Goal: Information Seeking & Learning: Learn about a topic

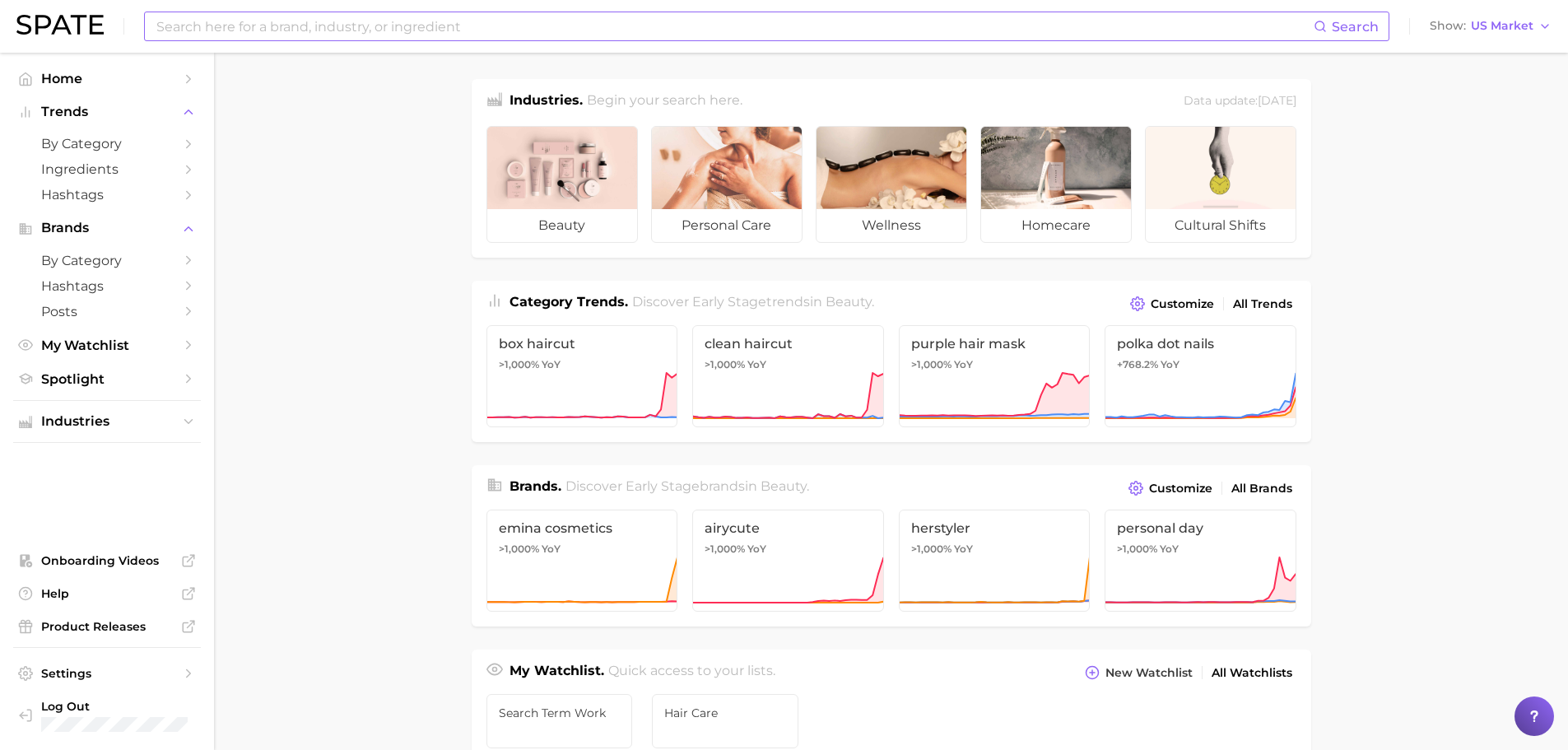
click at [339, 29] on input at bounding box center [734, 26] width 1159 height 28
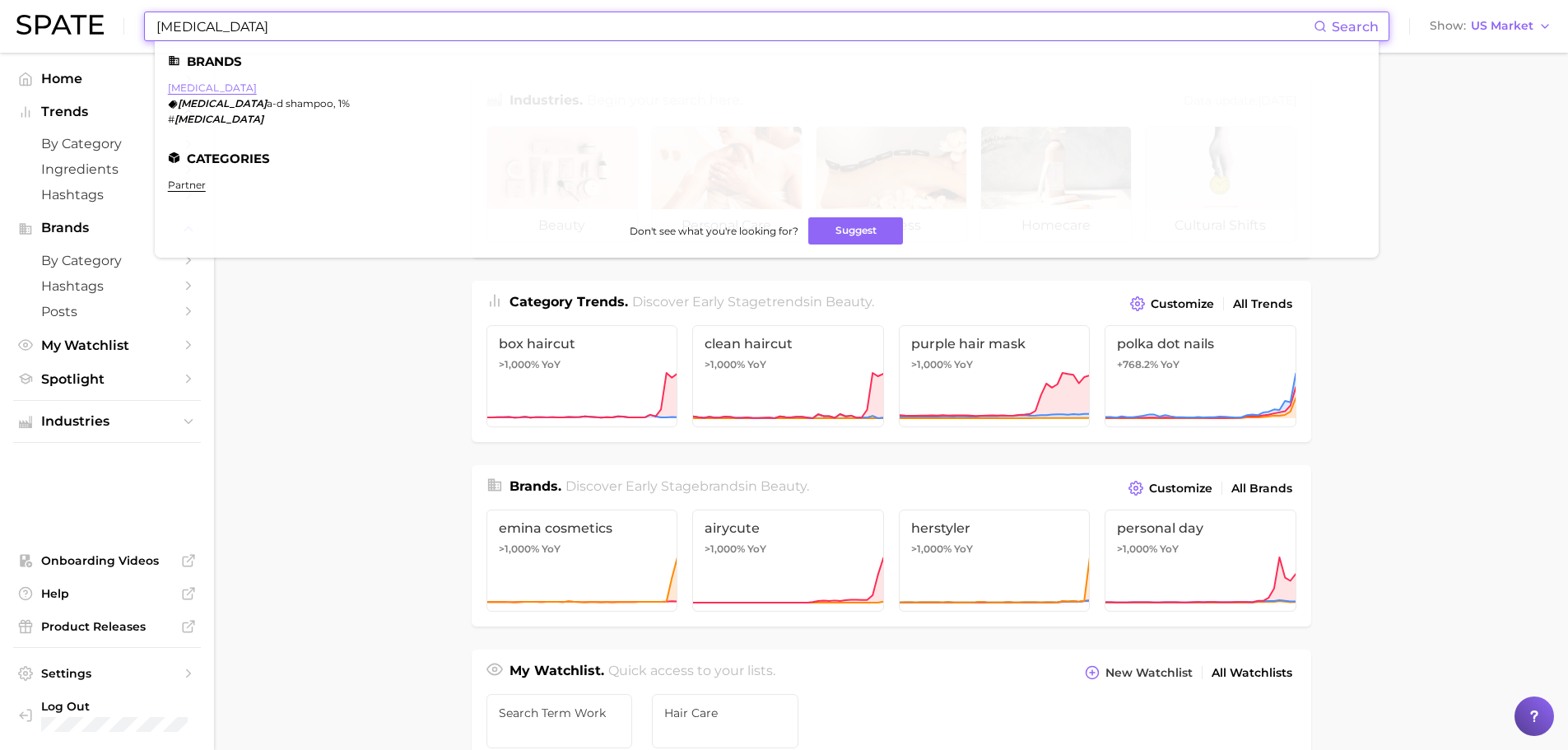
type input "[MEDICAL_DATA]"
click at [193, 91] on link "[MEDICAL_DATA]" at bounding box center [212, 87] width 89 height 12
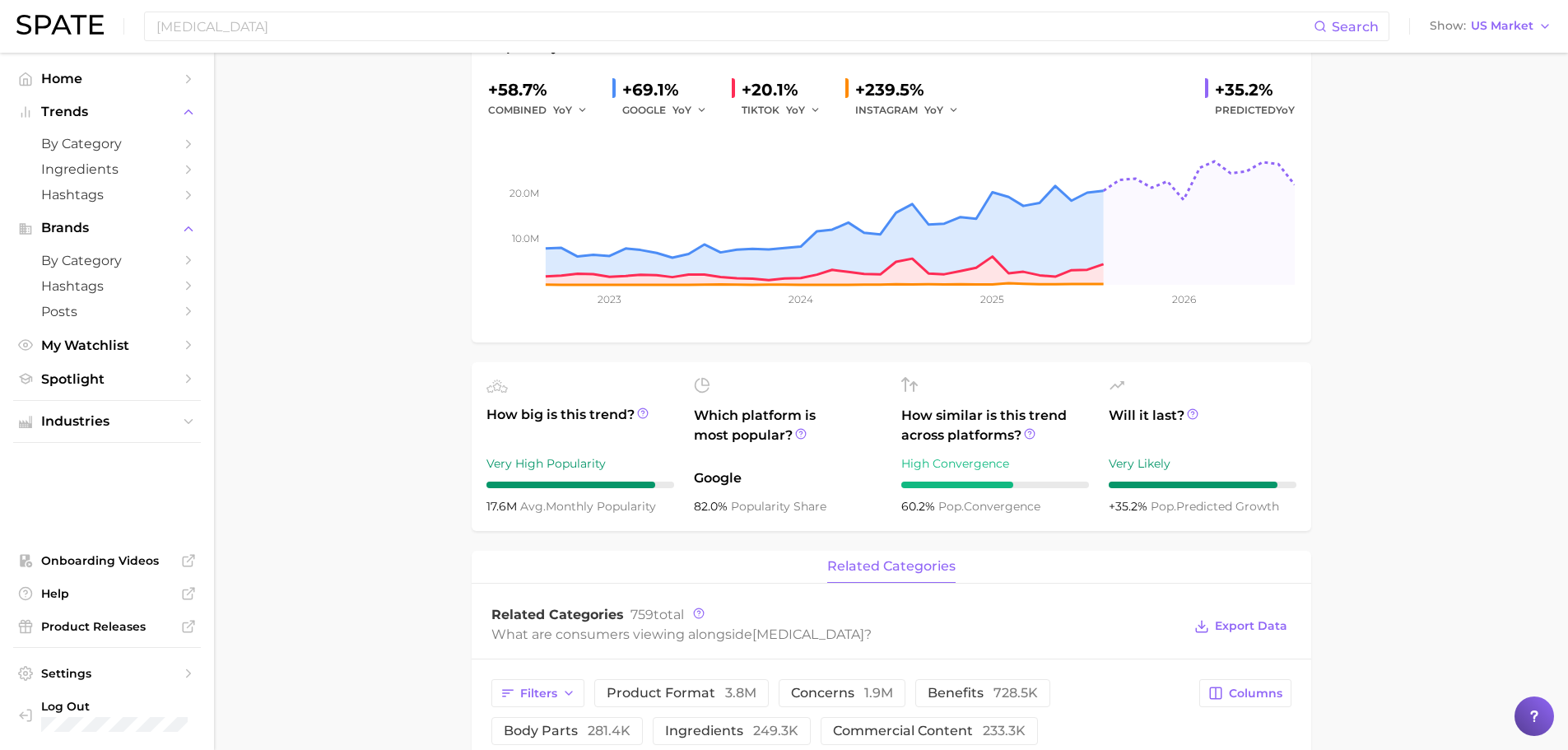
scroll to position [329, 0]
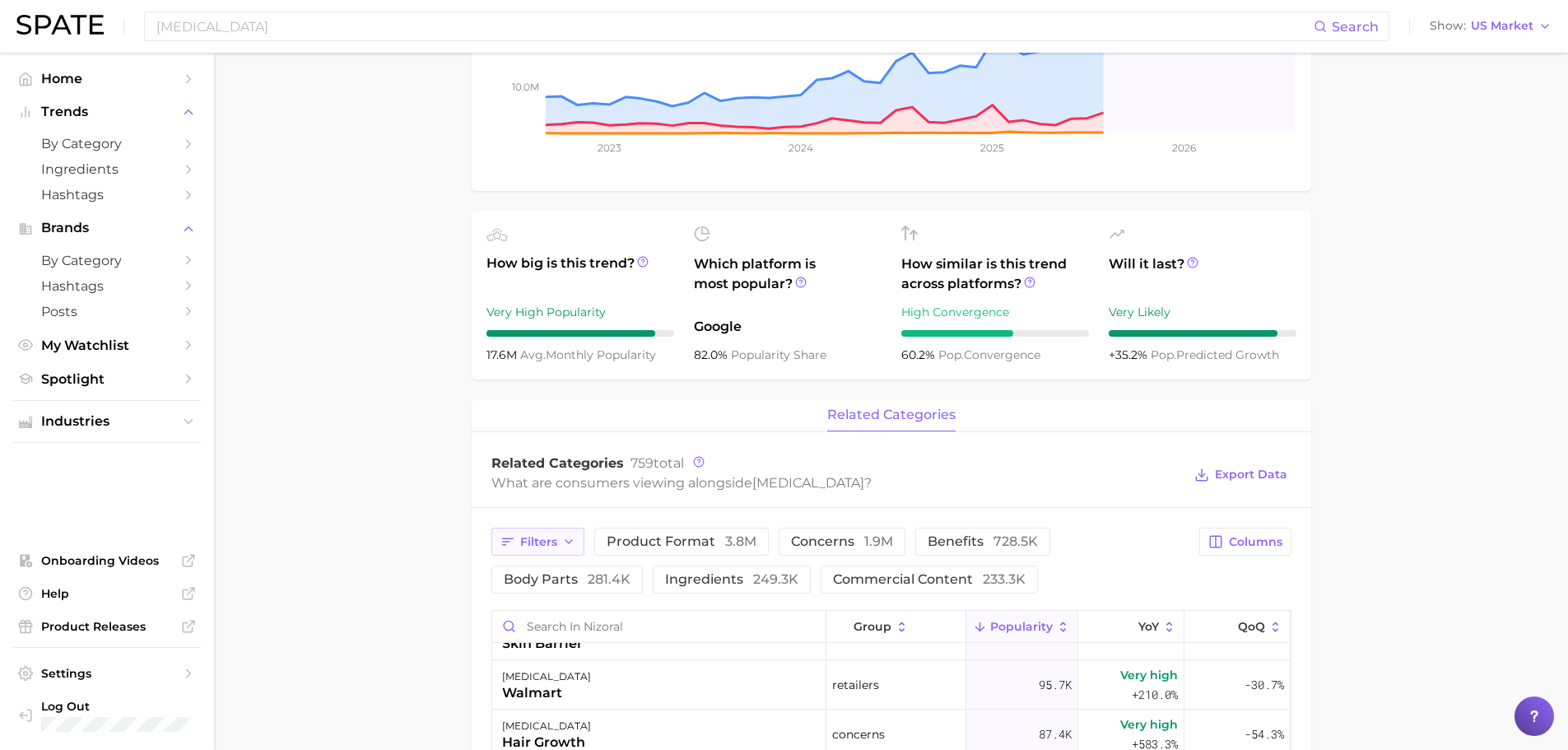
click at [541, 540] on span "Filters" at bounding box center [538, 541] width 37 height 14
click at [610, 647] on button "retailers 162.1k" at bounding box center [630, 643] width 257 height 27
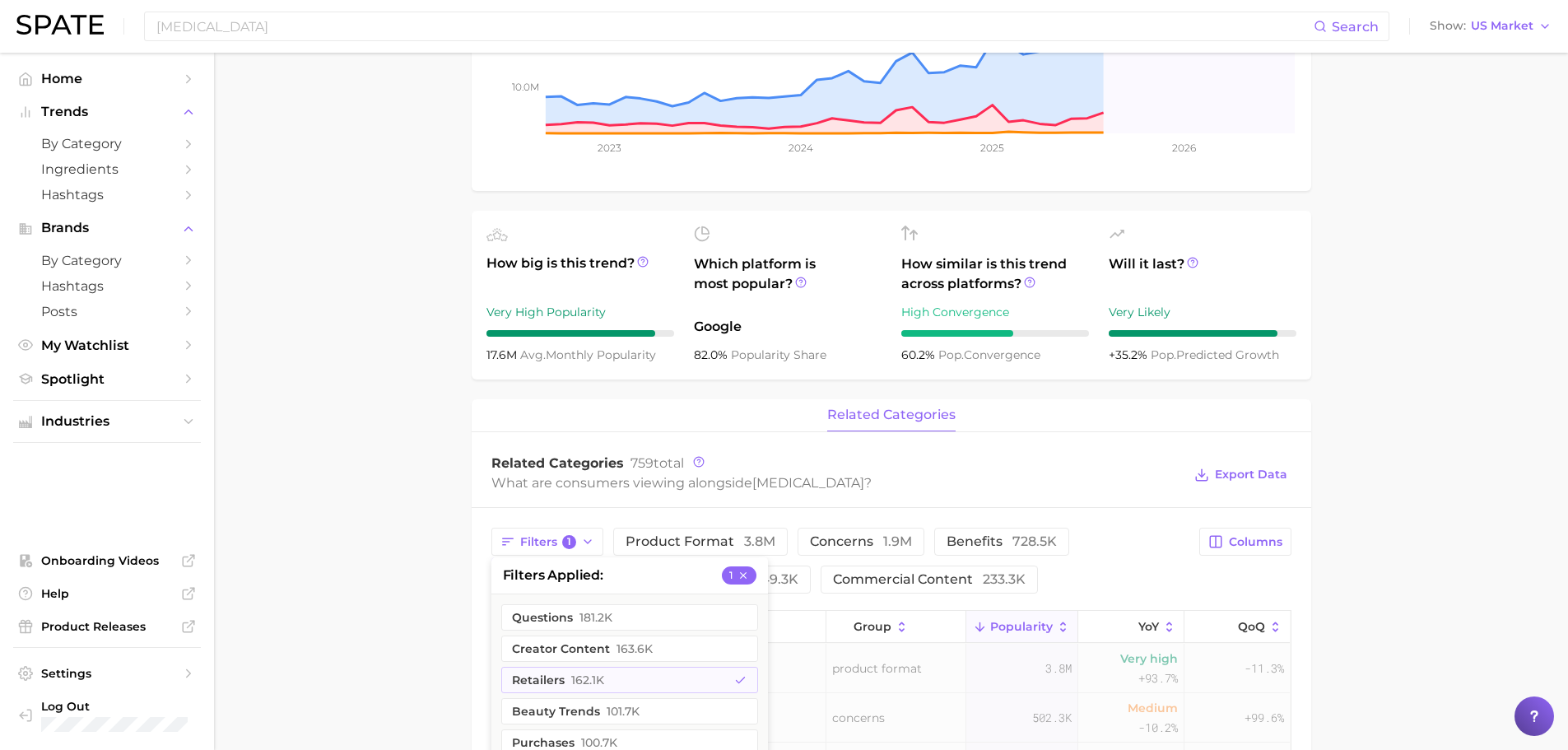
click at [406, 604] on main "Overview Google TikTok Instagram Beta brand [MEDICAL_DATA] Add to Watchlist Exp…" at bounding box center [890, 592] width 1354 height 1738
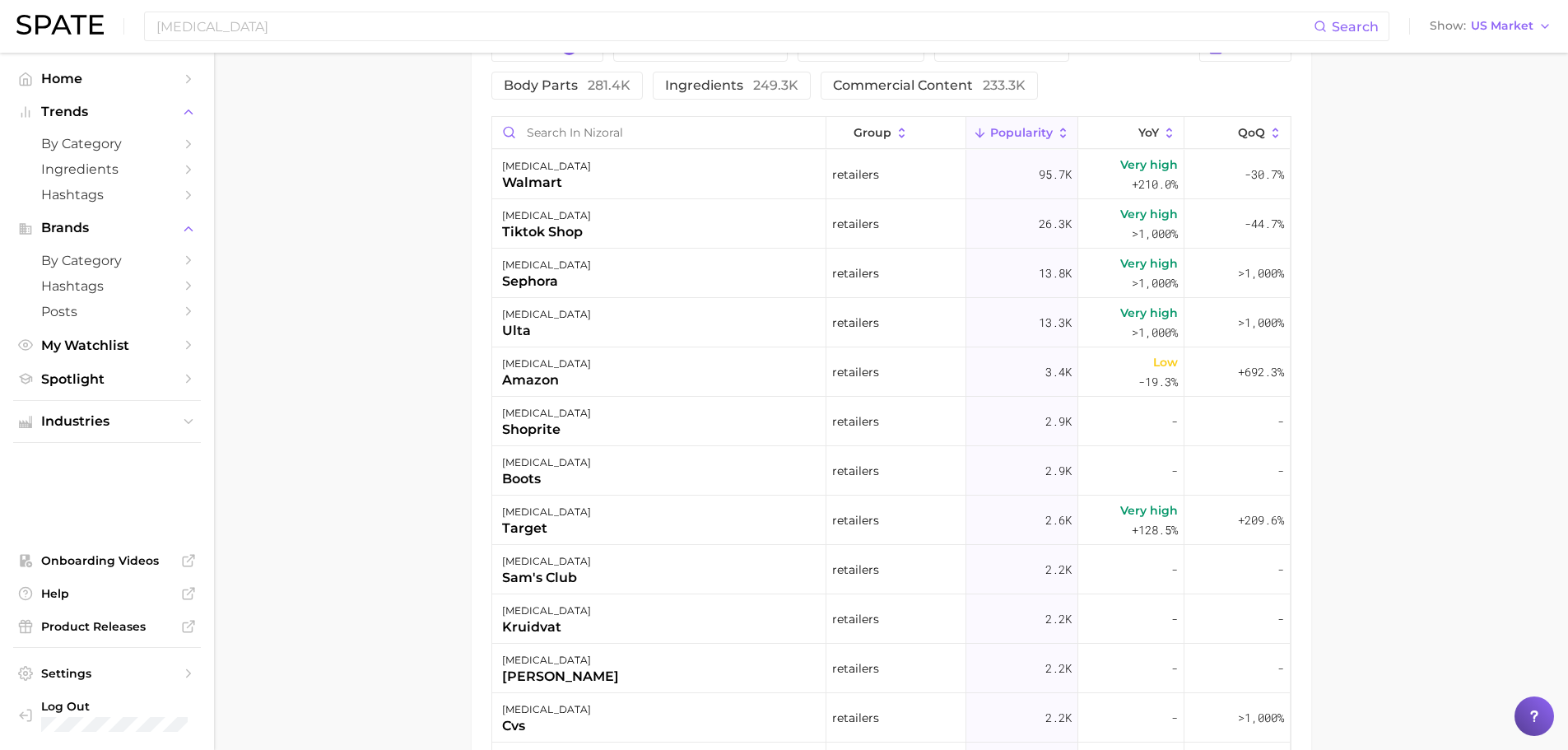
scroll to position [494, 0]
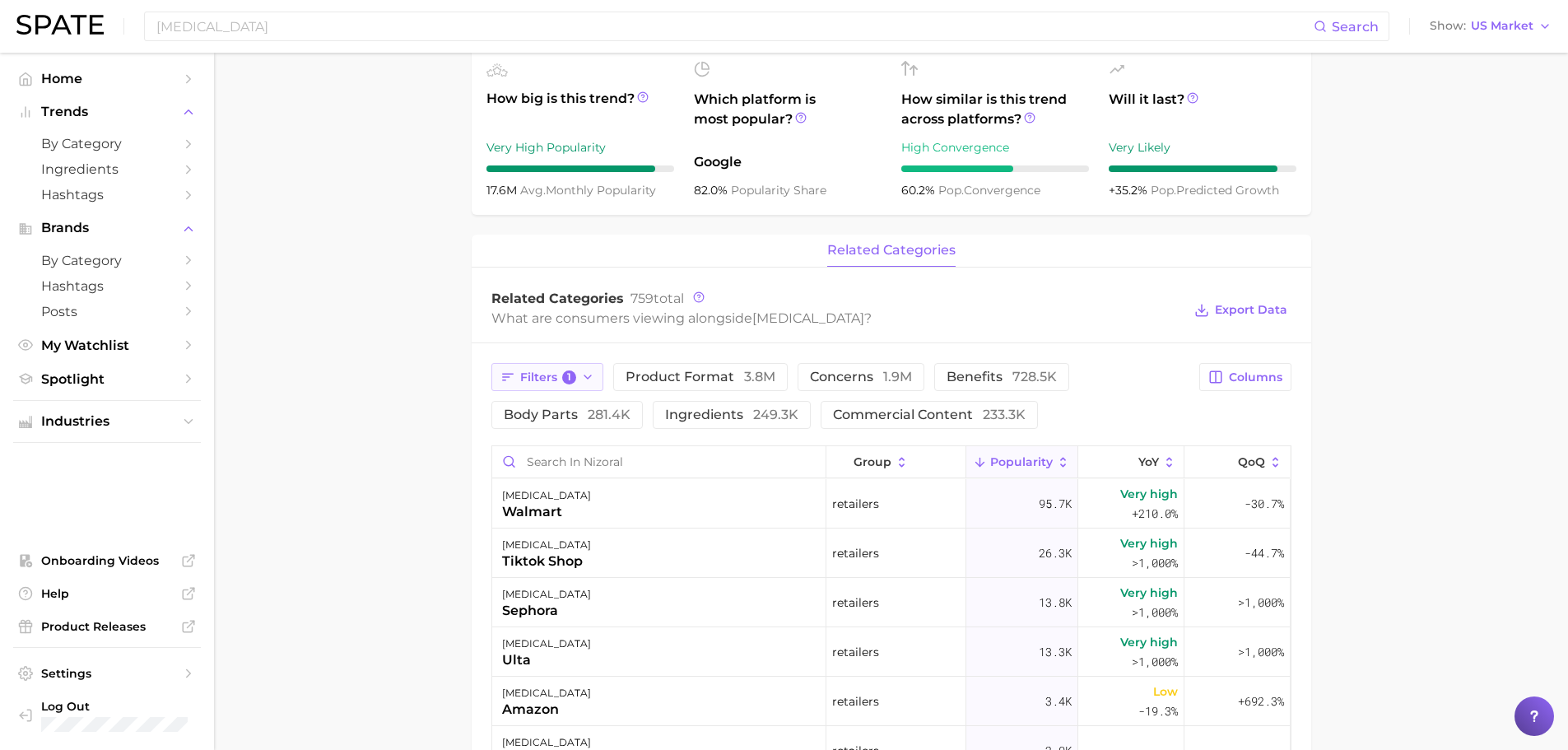
click at [580, 375] on button "Filters 1" at bounding box center [547, 377] width 113 height 28
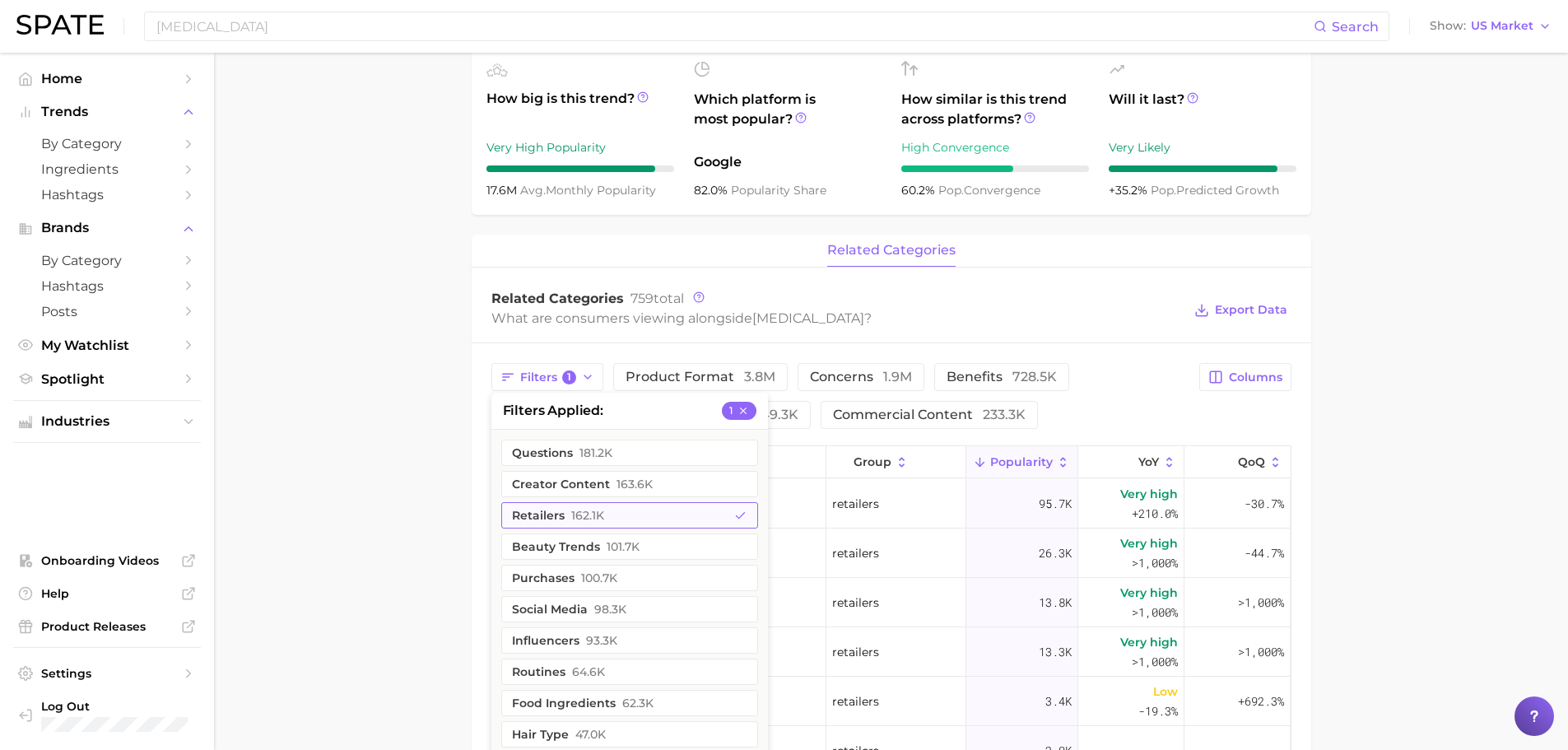
click at [657, 513] on button "retailers 162.1k" at bounding box center [630, 515] width 257 height 27
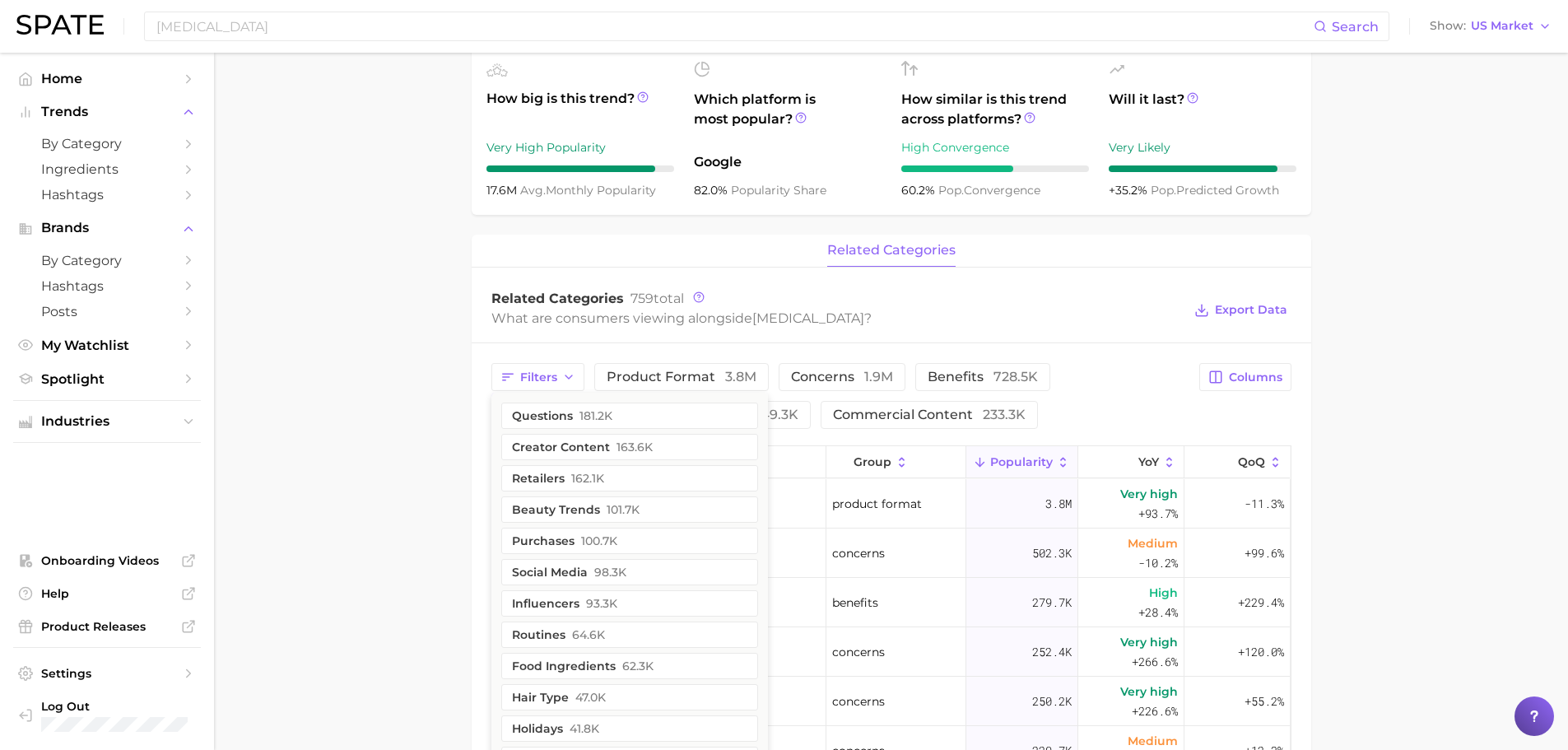
click at [370, 471] on main "Overview Google TikTok Instagram Beta brand [MEDICAL_DATA] Add to Watchlist Exp…" at bounding box center [890, 428] width 1354 height 1738
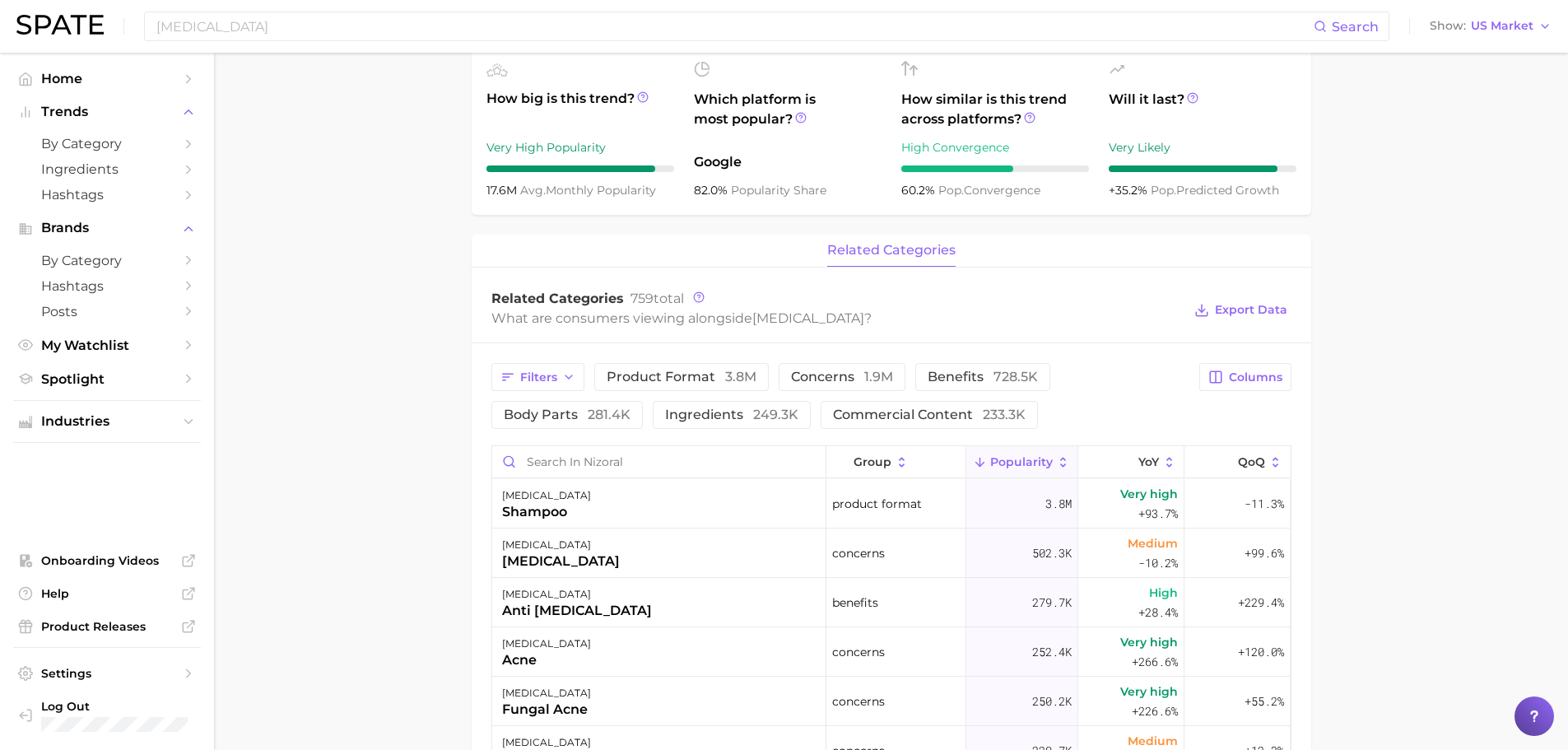
scroll to position [0, 0]
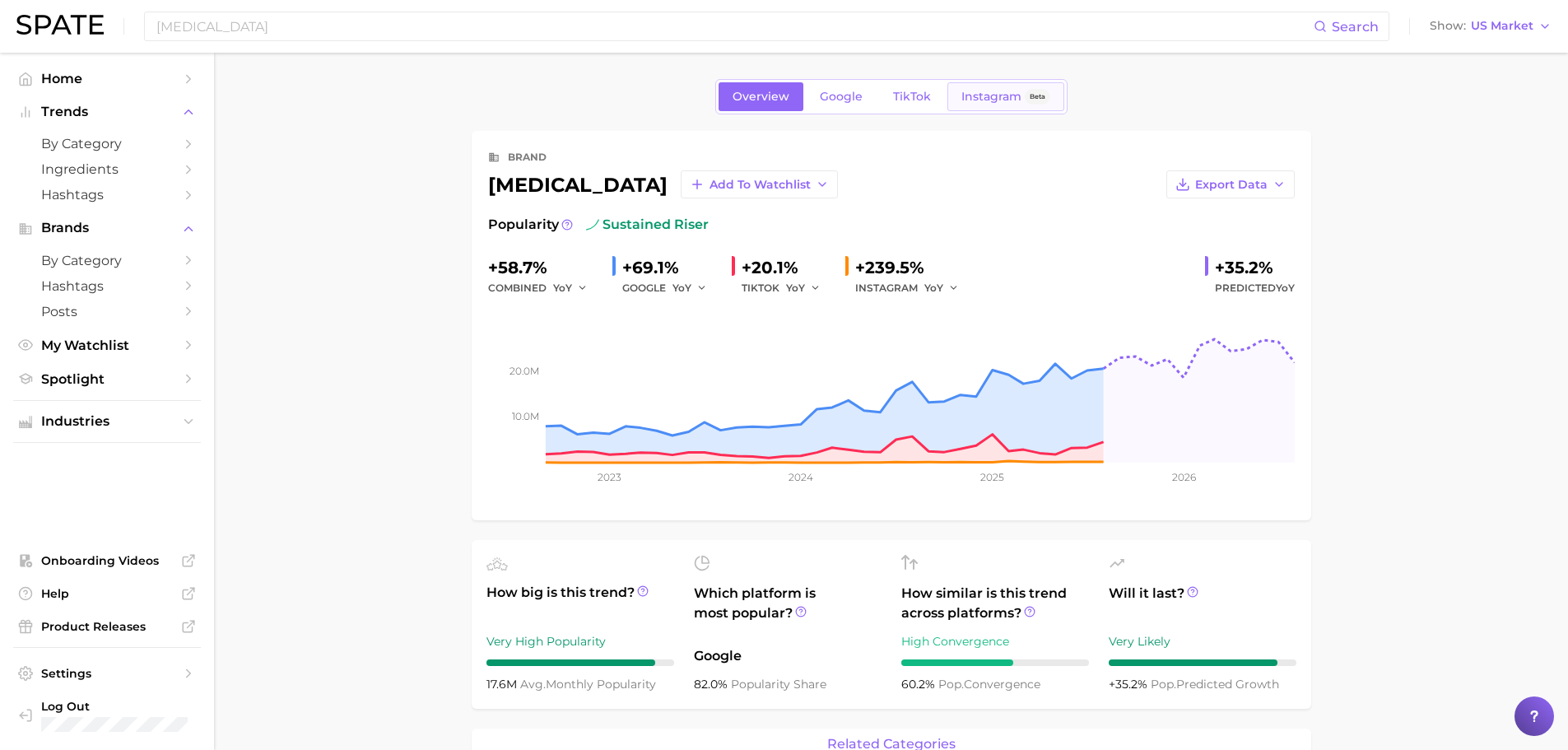
click at [980, 93] on span "Instagram" at bounding box center [991, 96] width 61 height 14
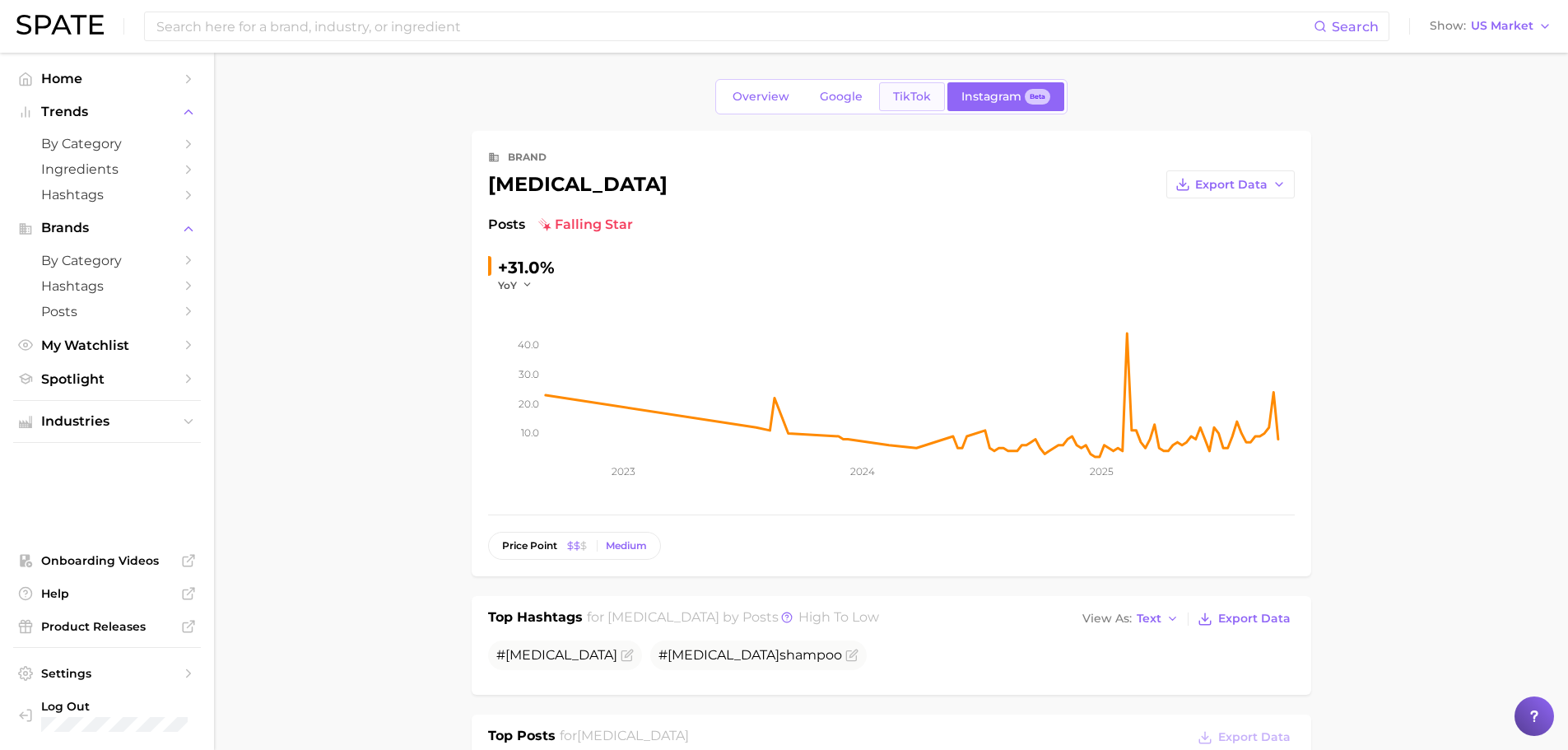
click at [916, 95] on span "TikTok" at bounding box center [911, 96] width 38 height 14
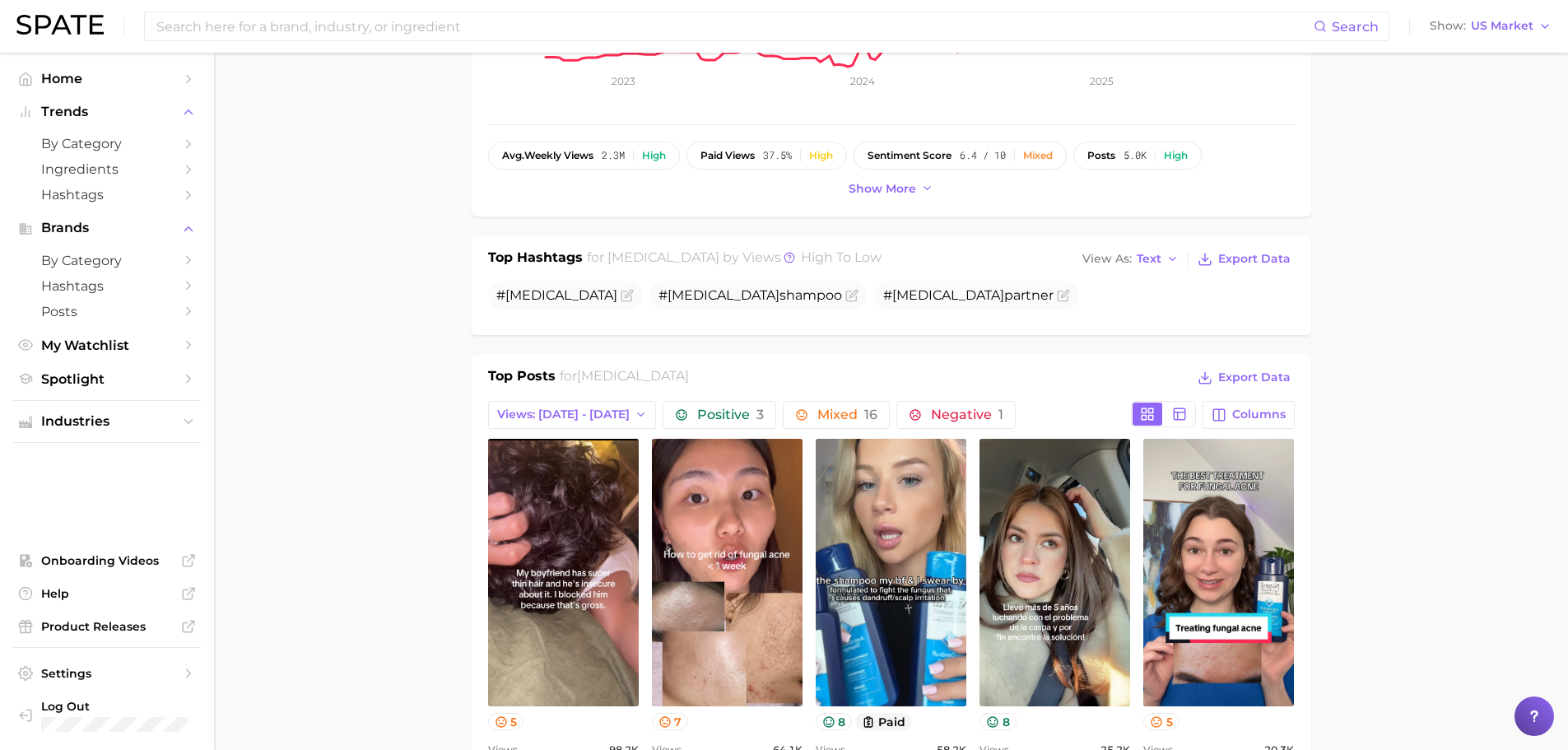
scroll to position [412, 0]
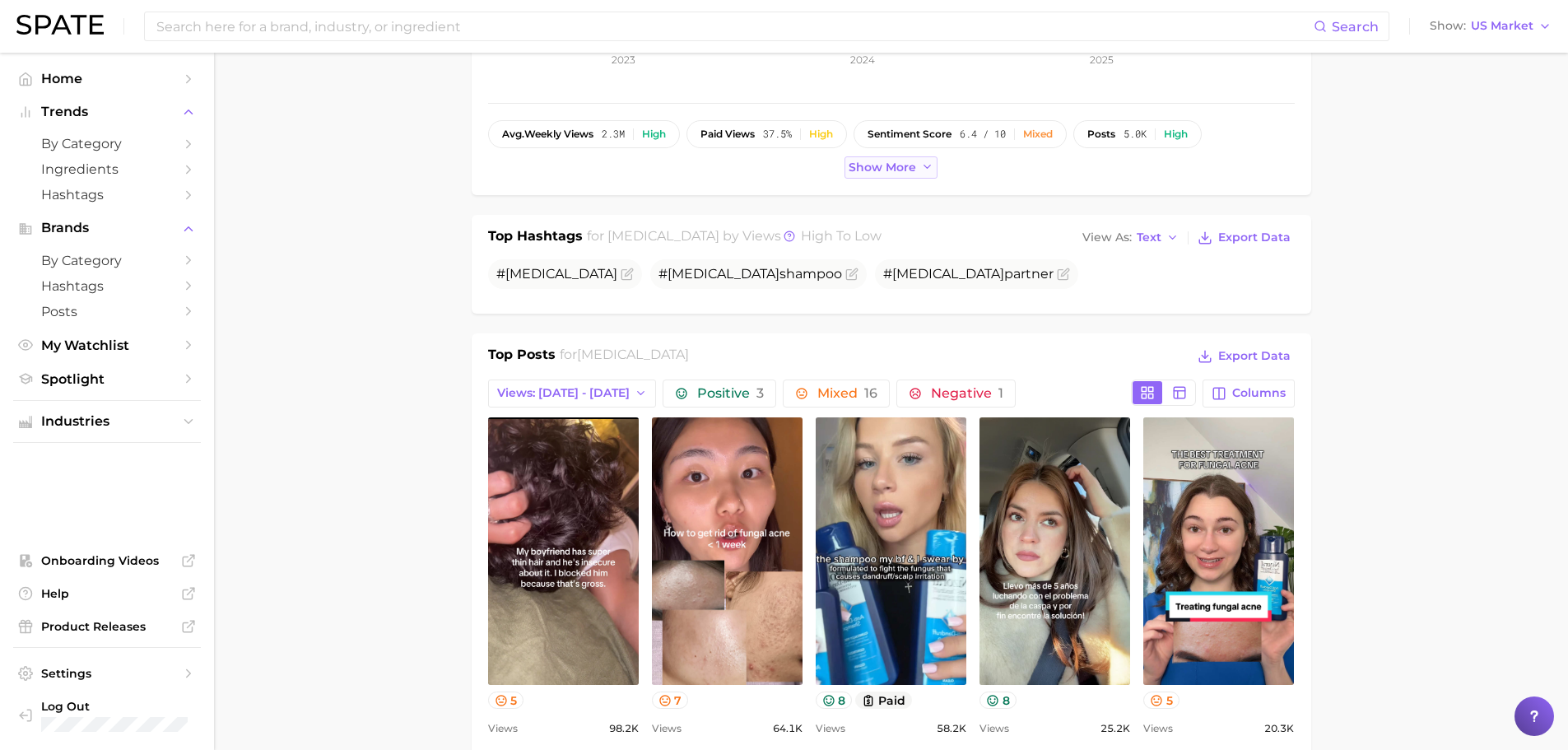
click at [893, 163] on span "Show more" at bounding box center [882, 167] width 68 height 14
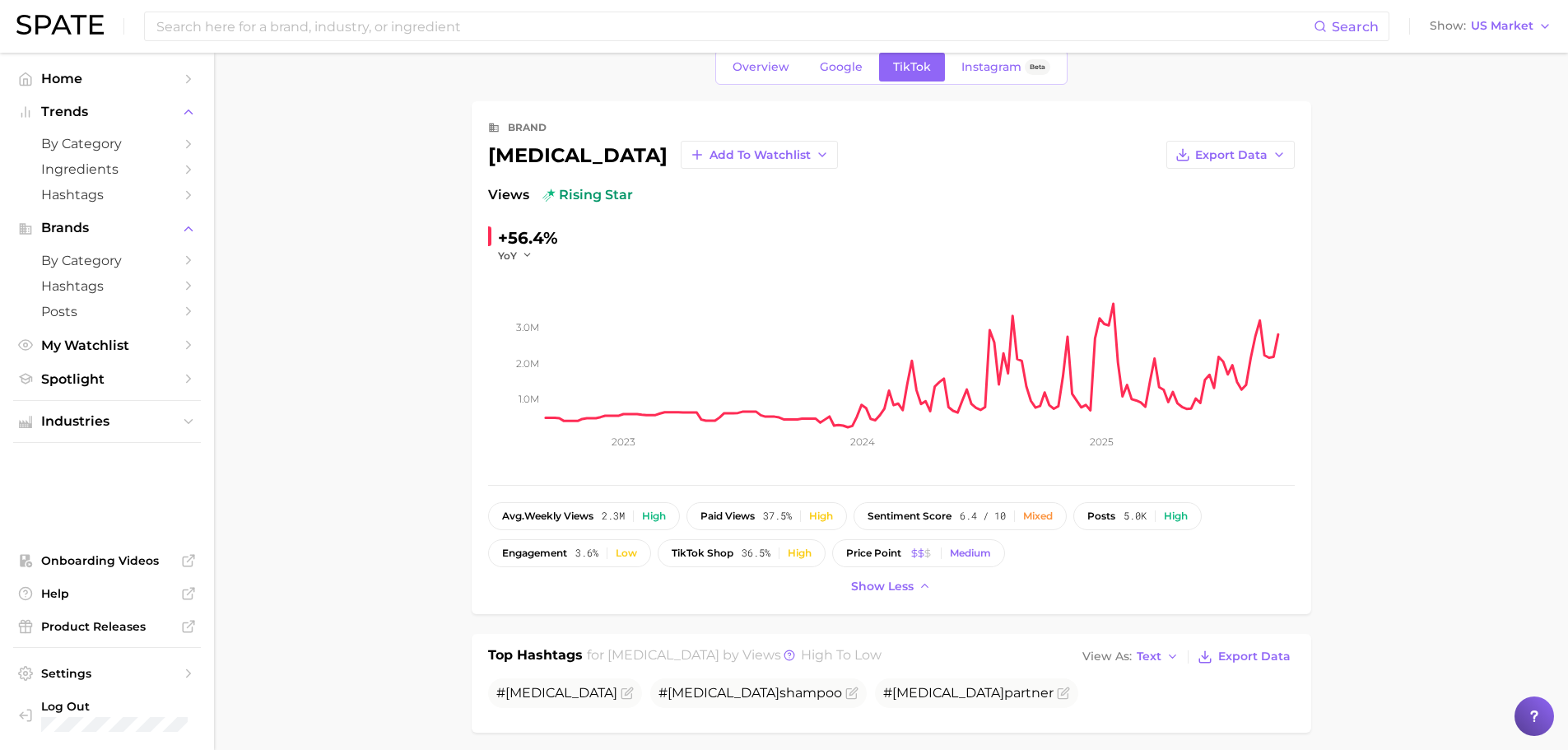
scroll to position [0, 0]
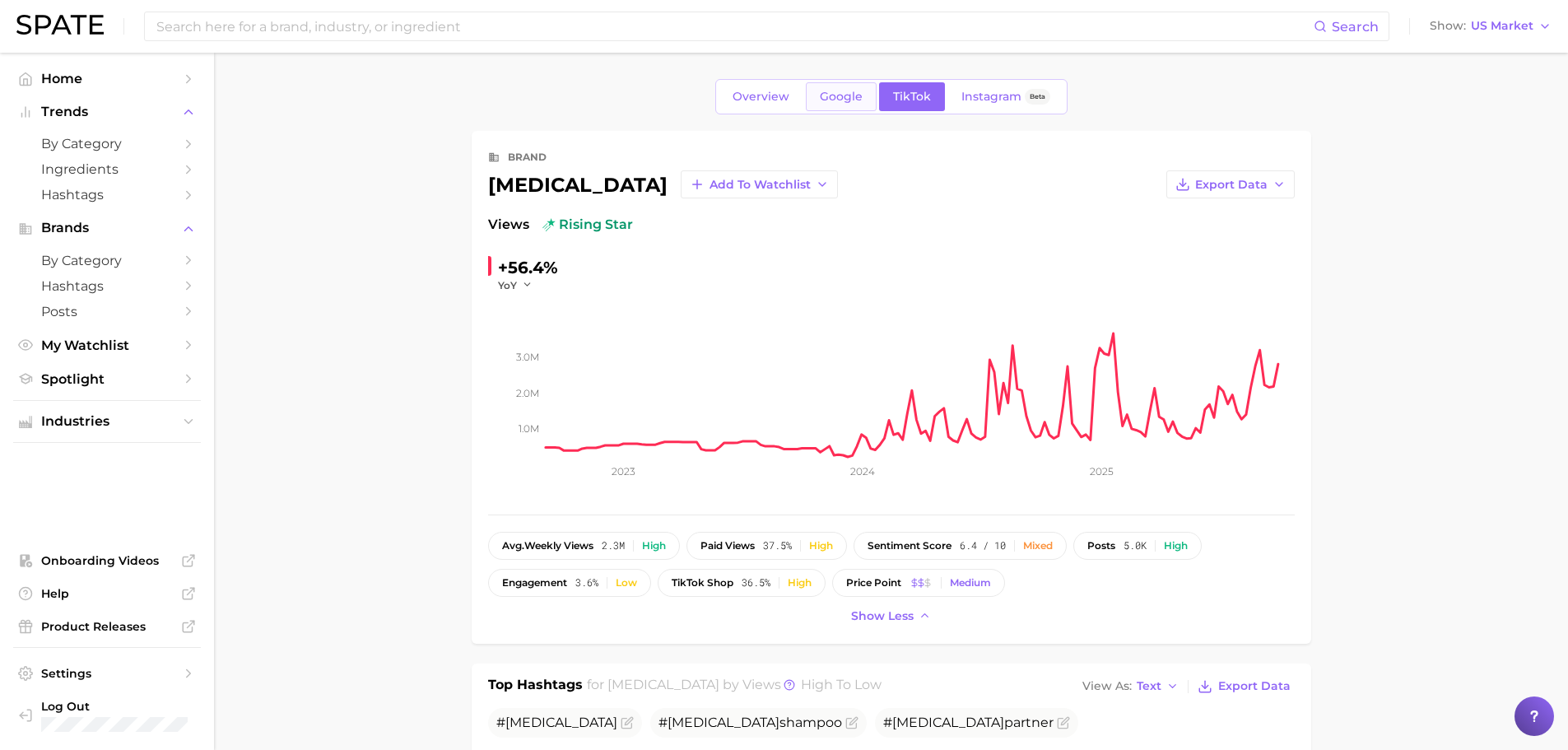
click at [852, 109] on link "Google" at bounding box center [841, 96] width 71 height 28
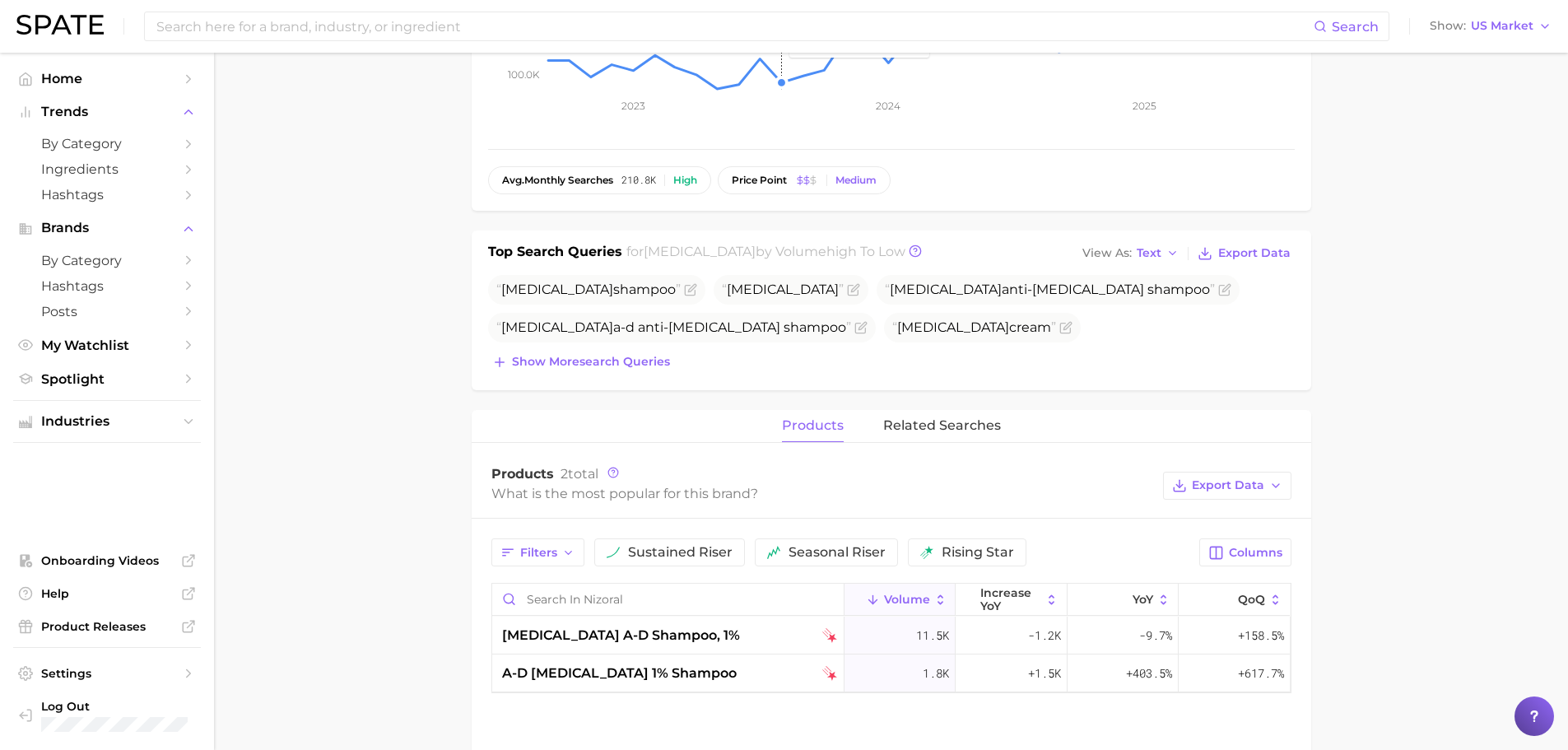
scroll to position [412, 0]
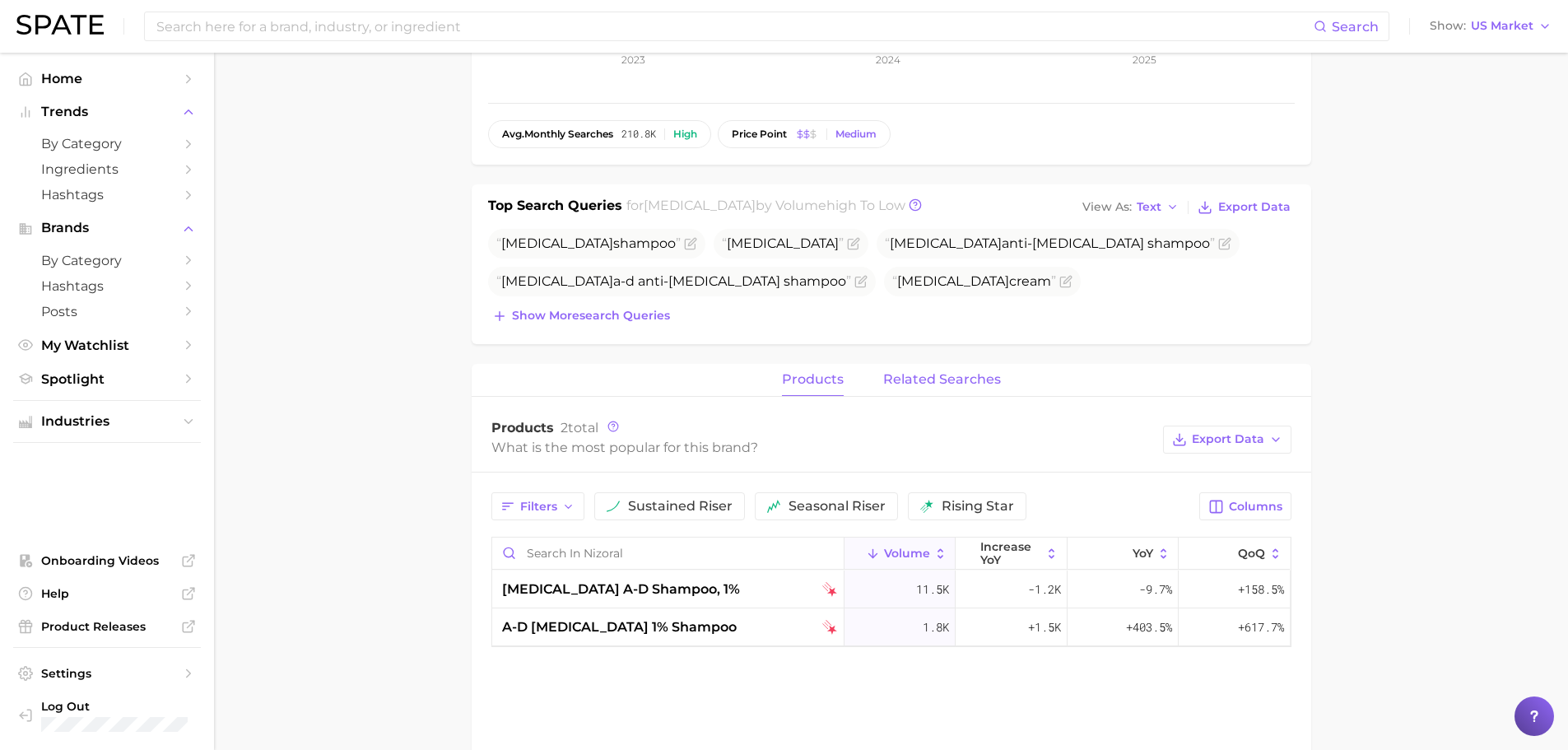
click at [929, 367] on button "related searches" at bounding box center [942, 380] width 117 height 32
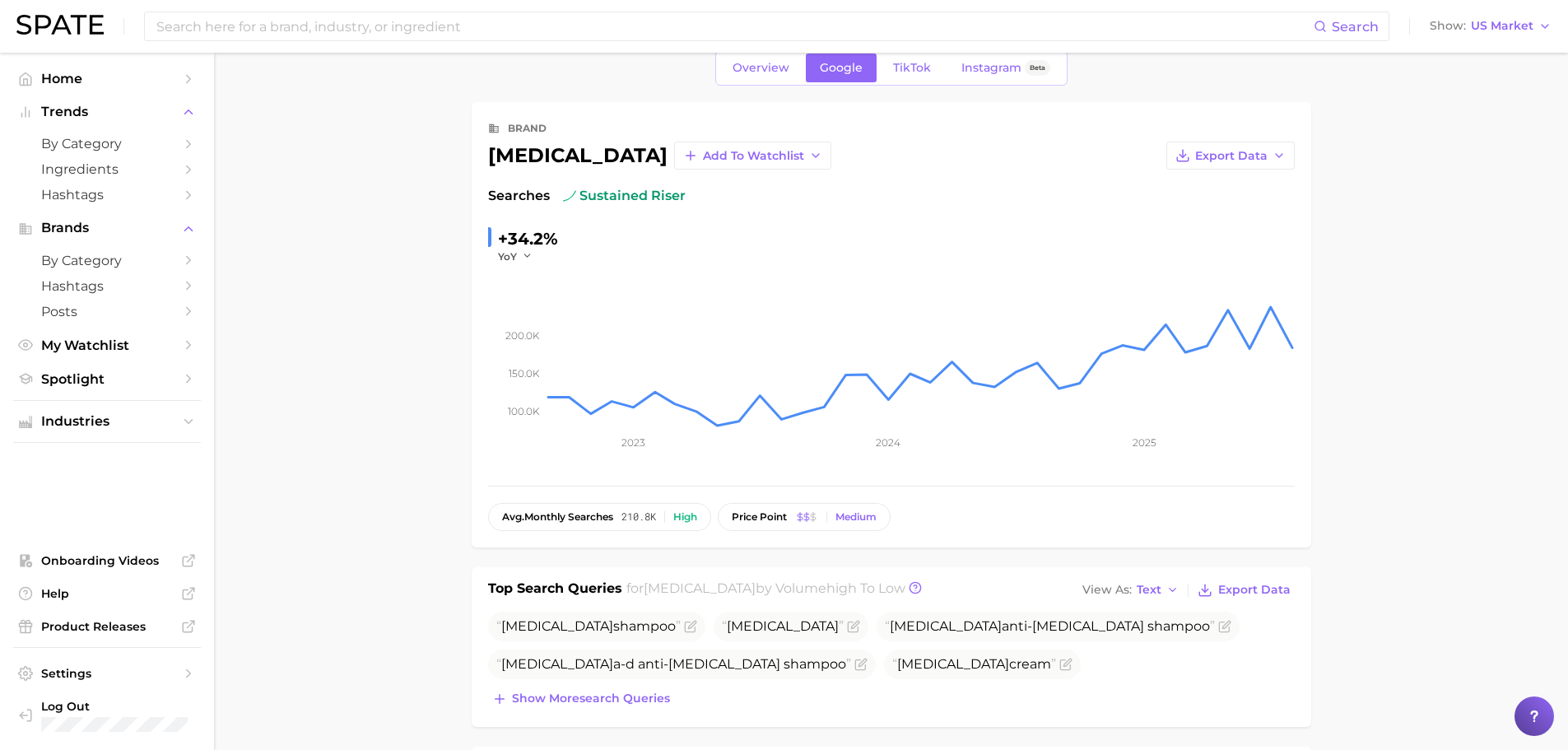
scroll to position [0, 0]
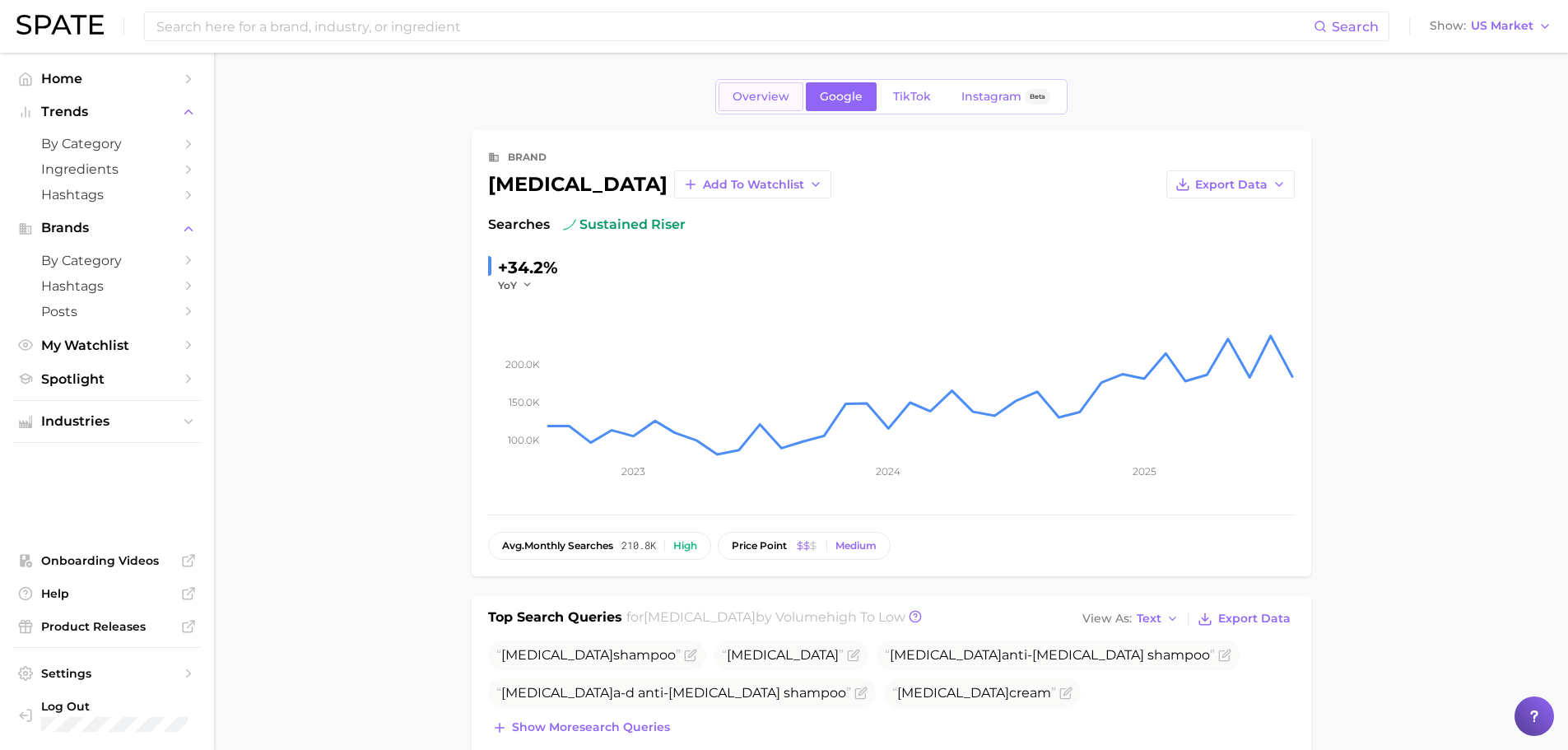
click at [764, 98] on span "Overview" at bounding box center [761, 96] width 57 height 14
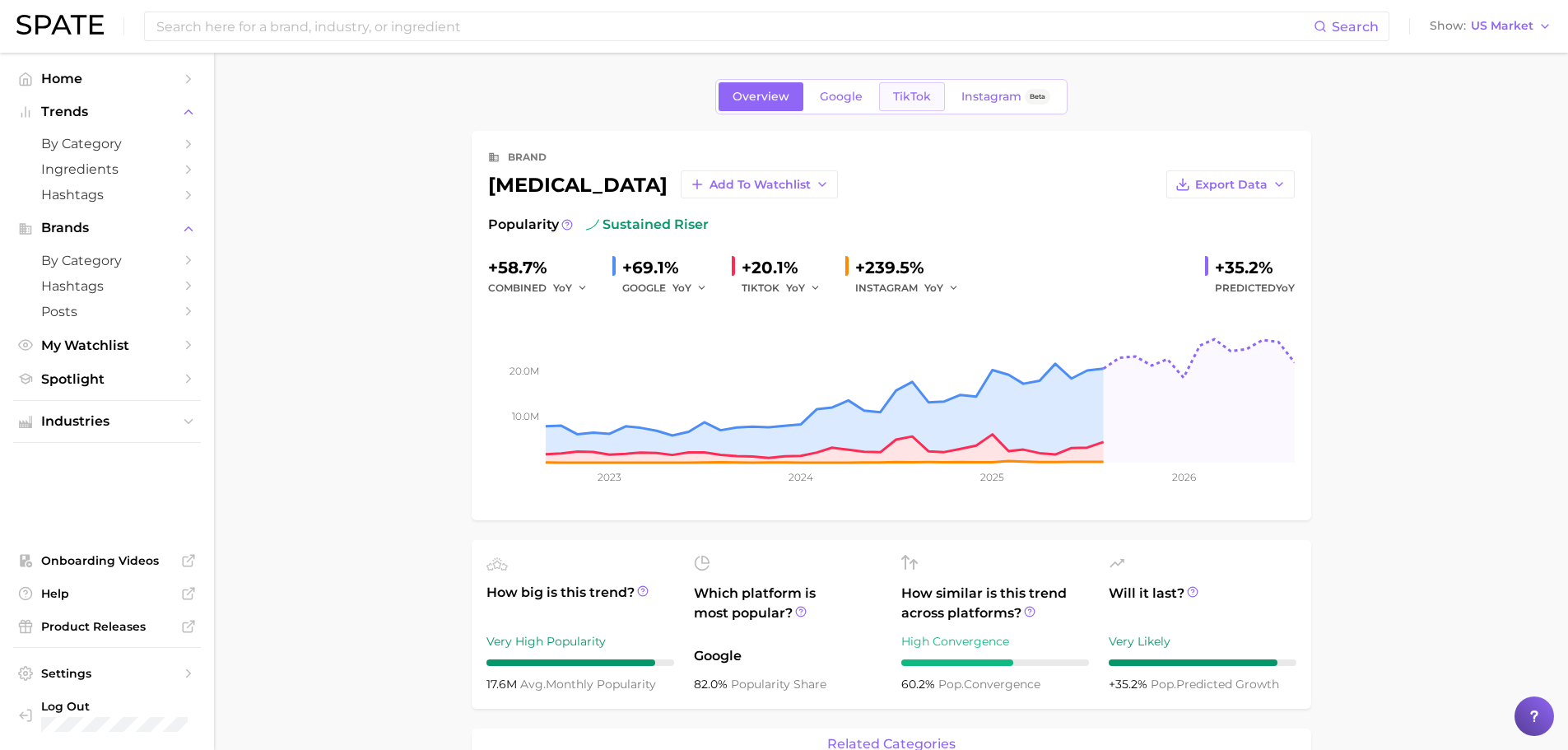
click at [900, 93] on span "TikTok" at bounding box center [911, 96] width 38 height 14
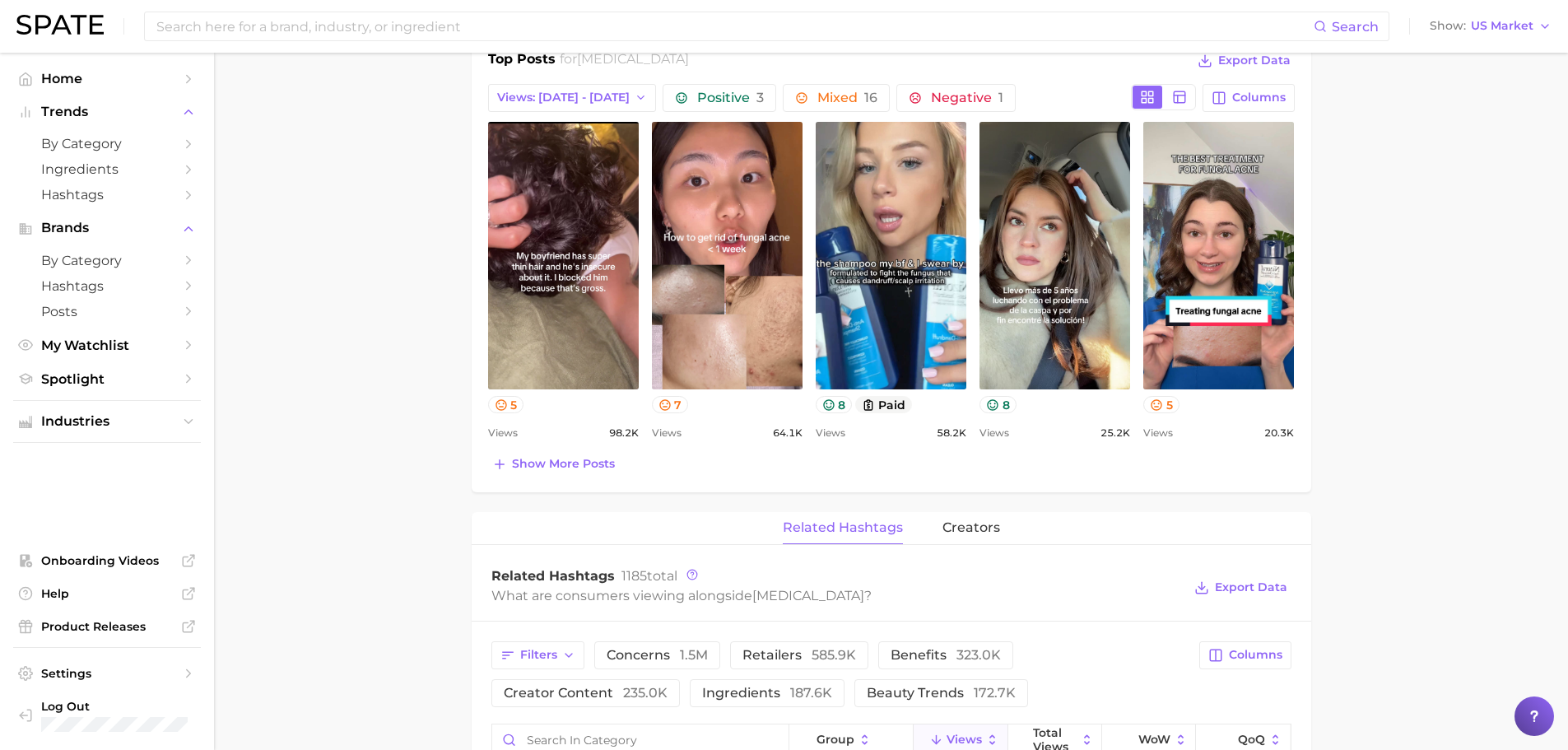
scroll to position [741, 0]
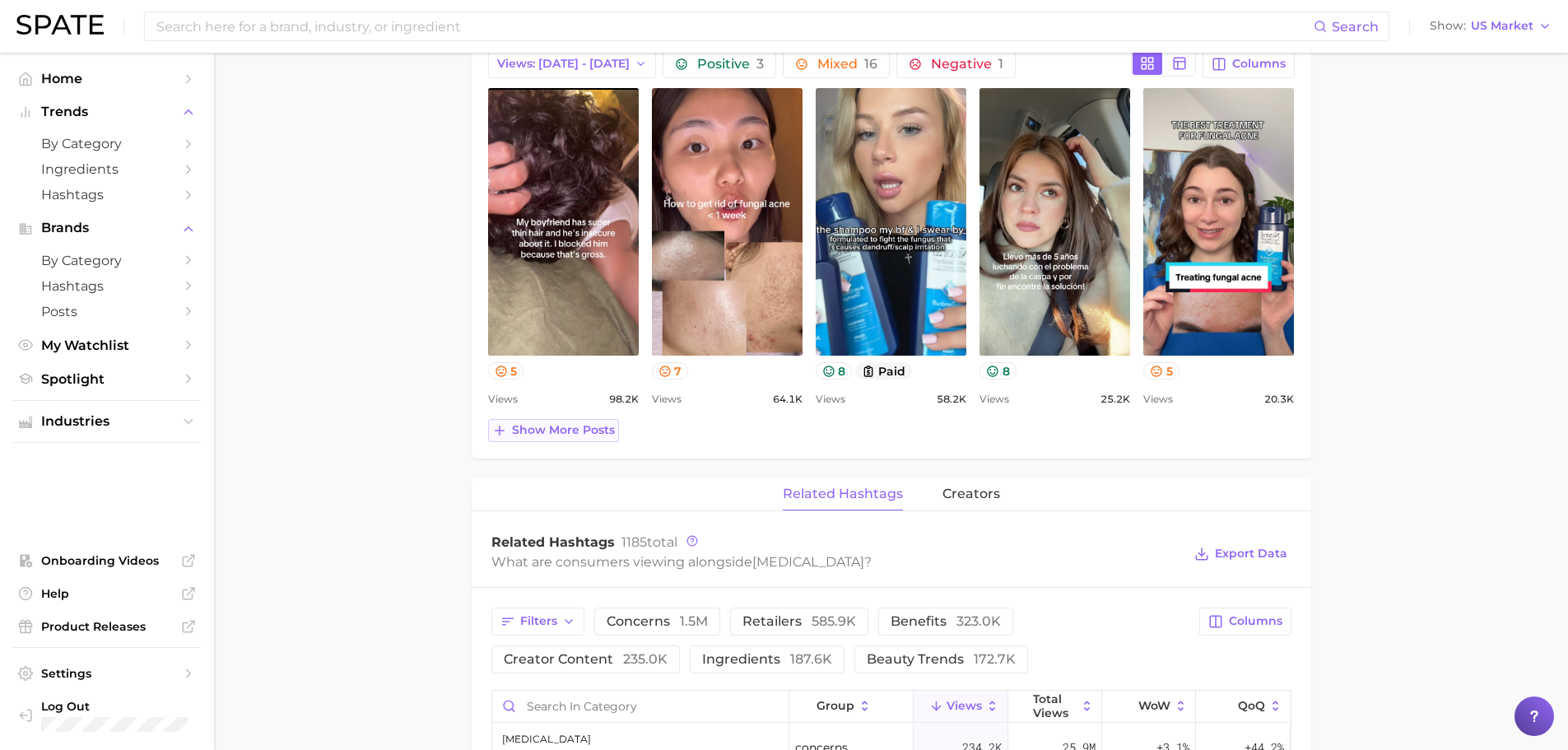
click at [567, 438] on button "Show more posts" at bounding box center [553, 430] width 131 height 23
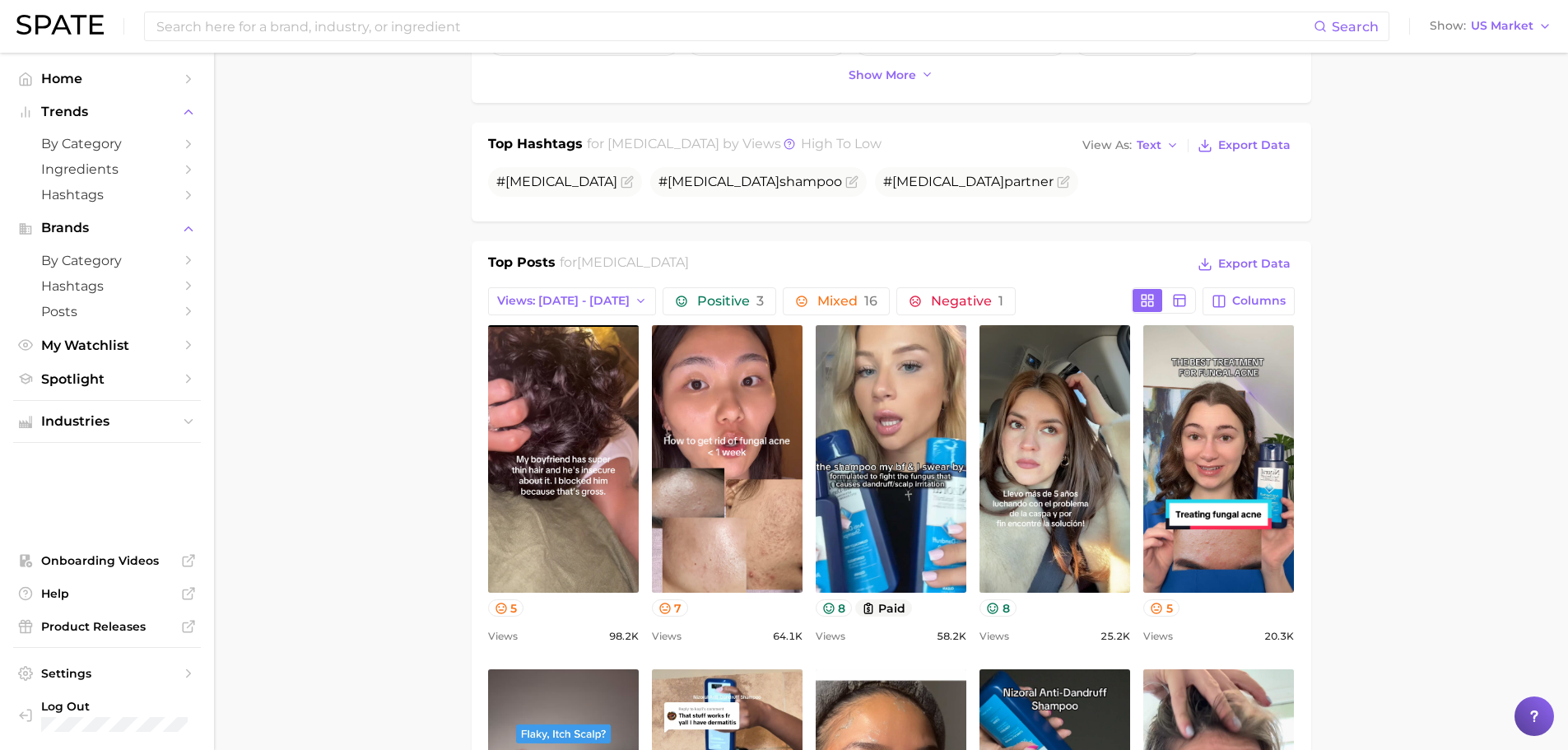
scroll to position [494, 0]
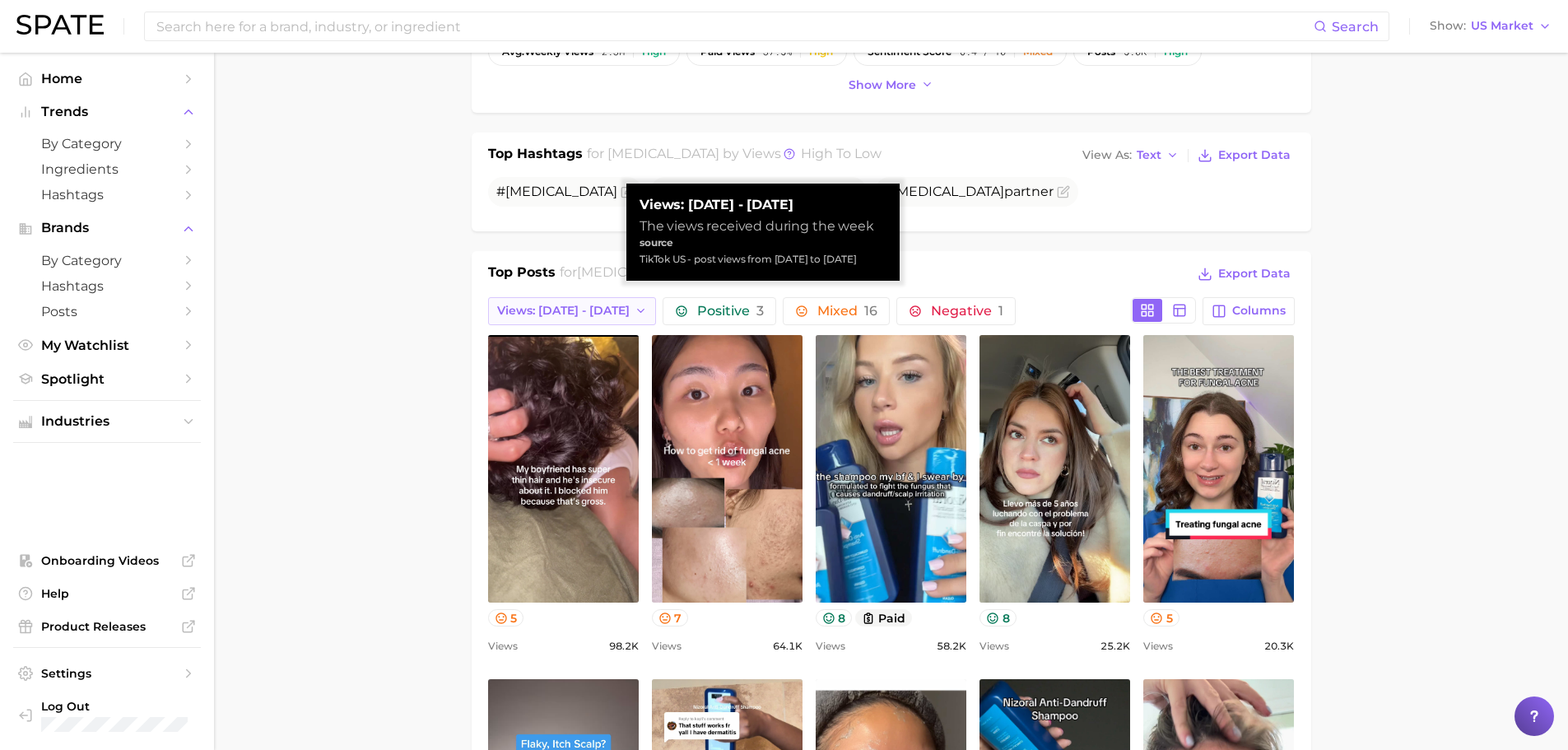
click at [558, 317] on span "Views: [DATE] - [DATE]" at bounding box center [563, 310] width 133 height 14
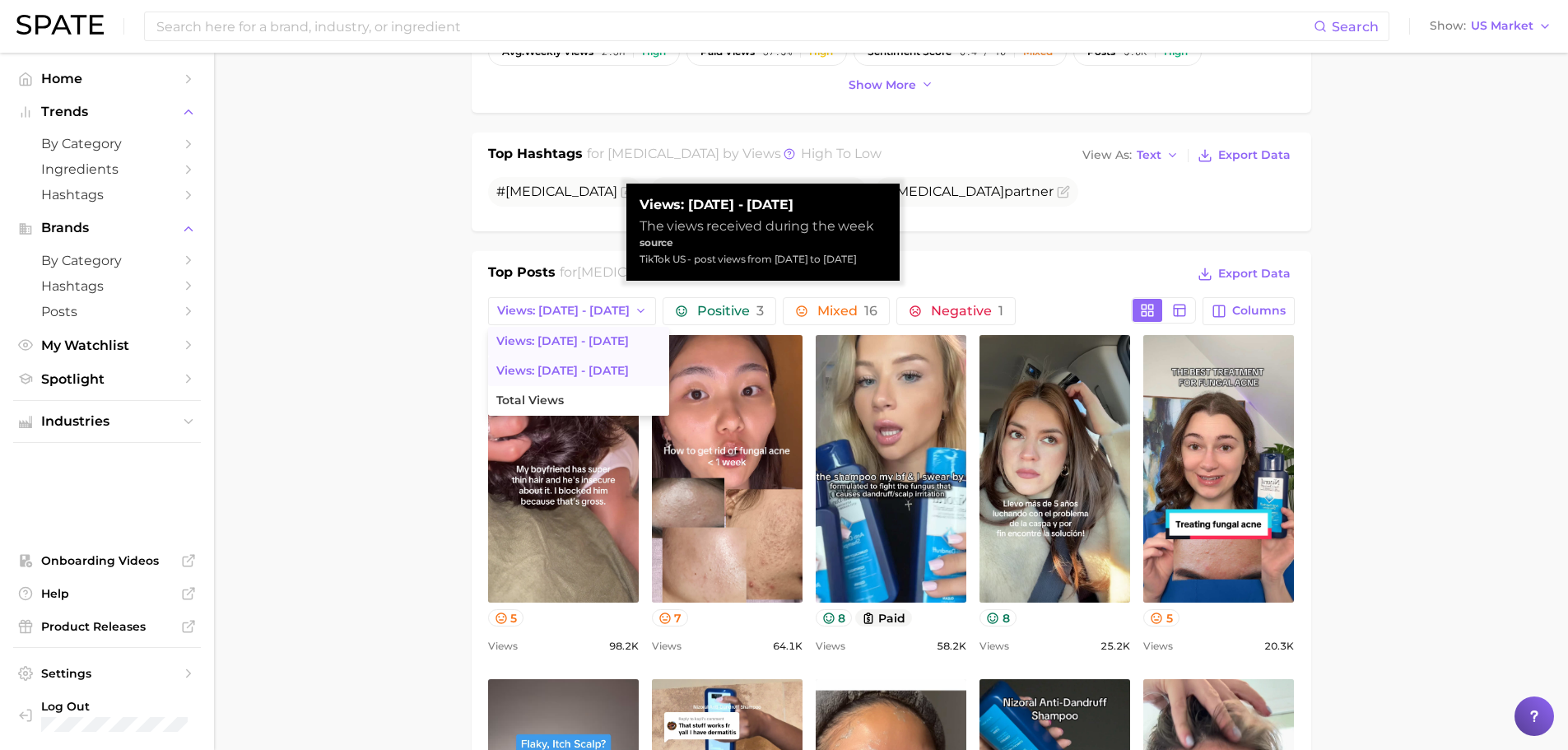
click at [555, 367] on span "Views: [DATE] - [DATE]" at bounding box center [562, 370] width 133 height 14
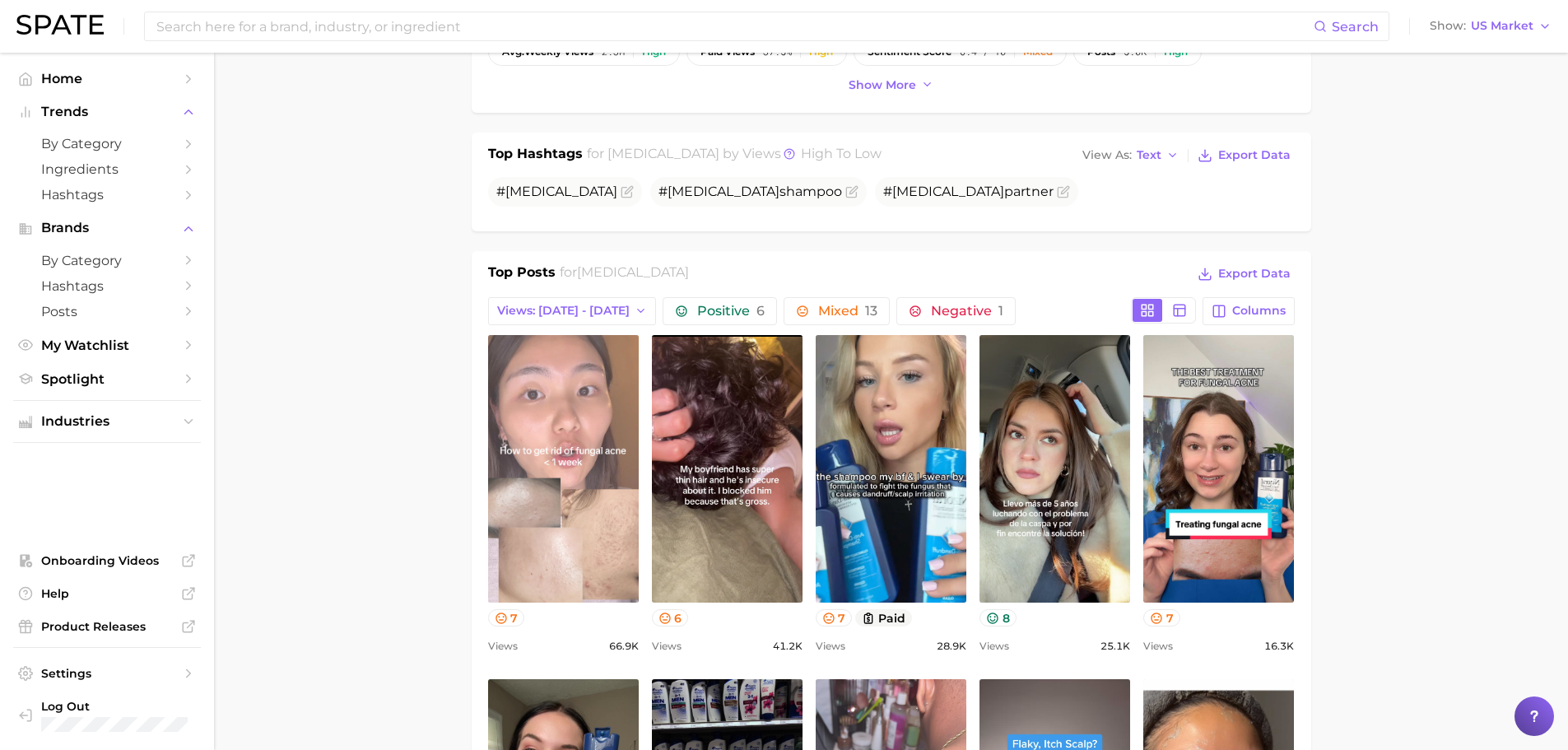
scroll to position [0, 0]
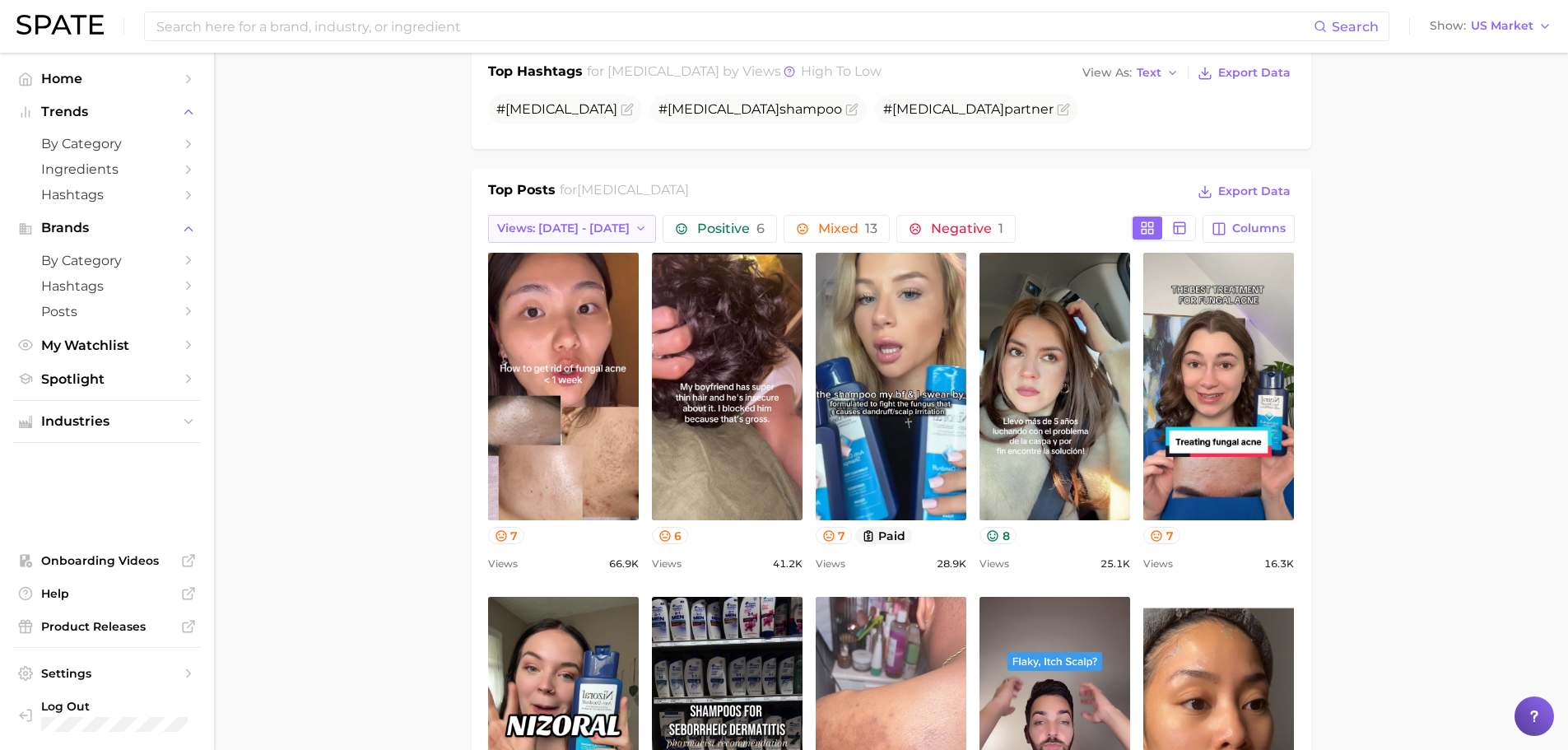
click at [591, 224] on button "Views: [DATE] - [DATE]" at bounding box center [572, 228] width 169 height 28
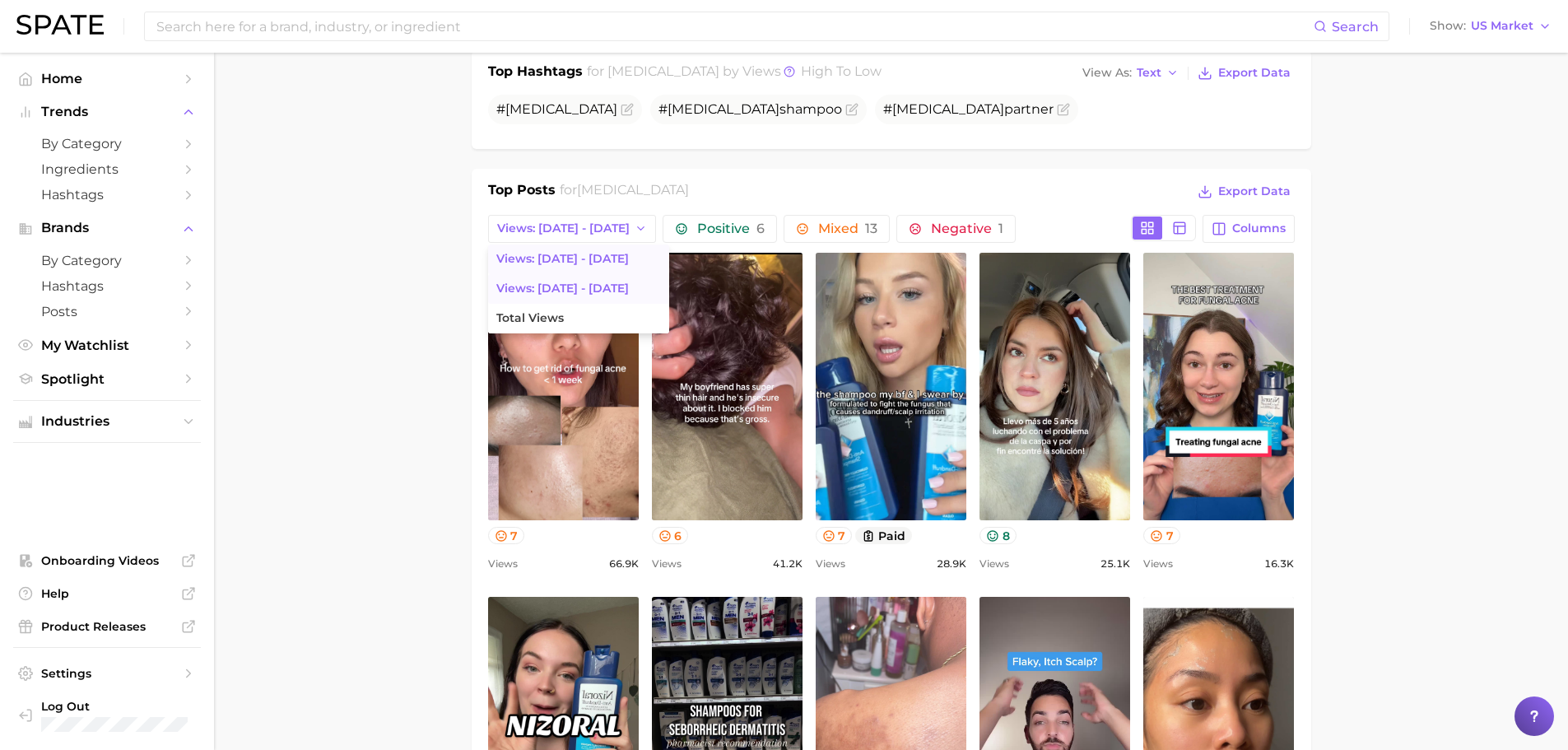
click at [551, 262] on span "Views: [DATE] - [DATE]" at bounding box center [562, 259] width 133 height 14
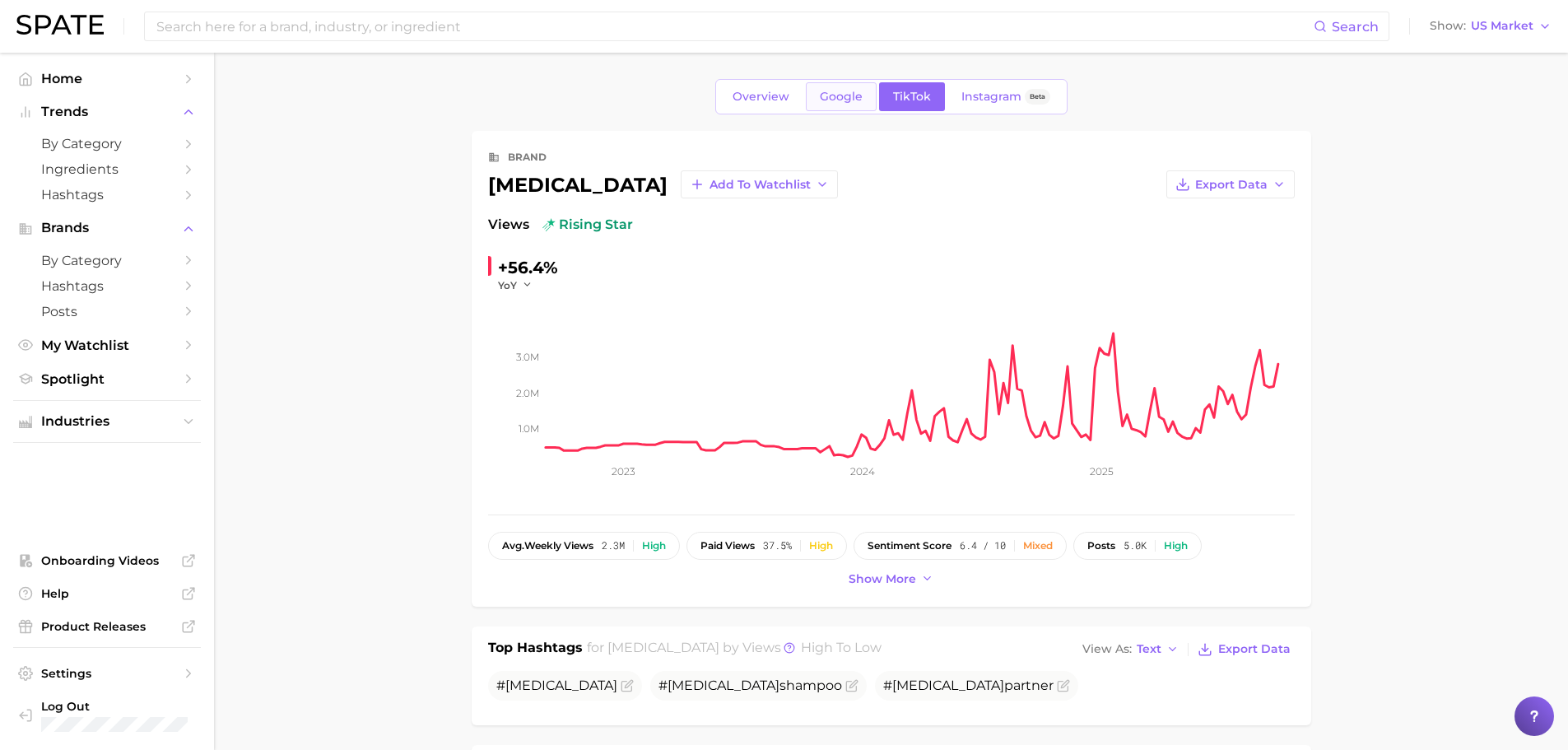
click at [824, 93] on span "Google" at bounding box center [841, 96] width 43 height 14
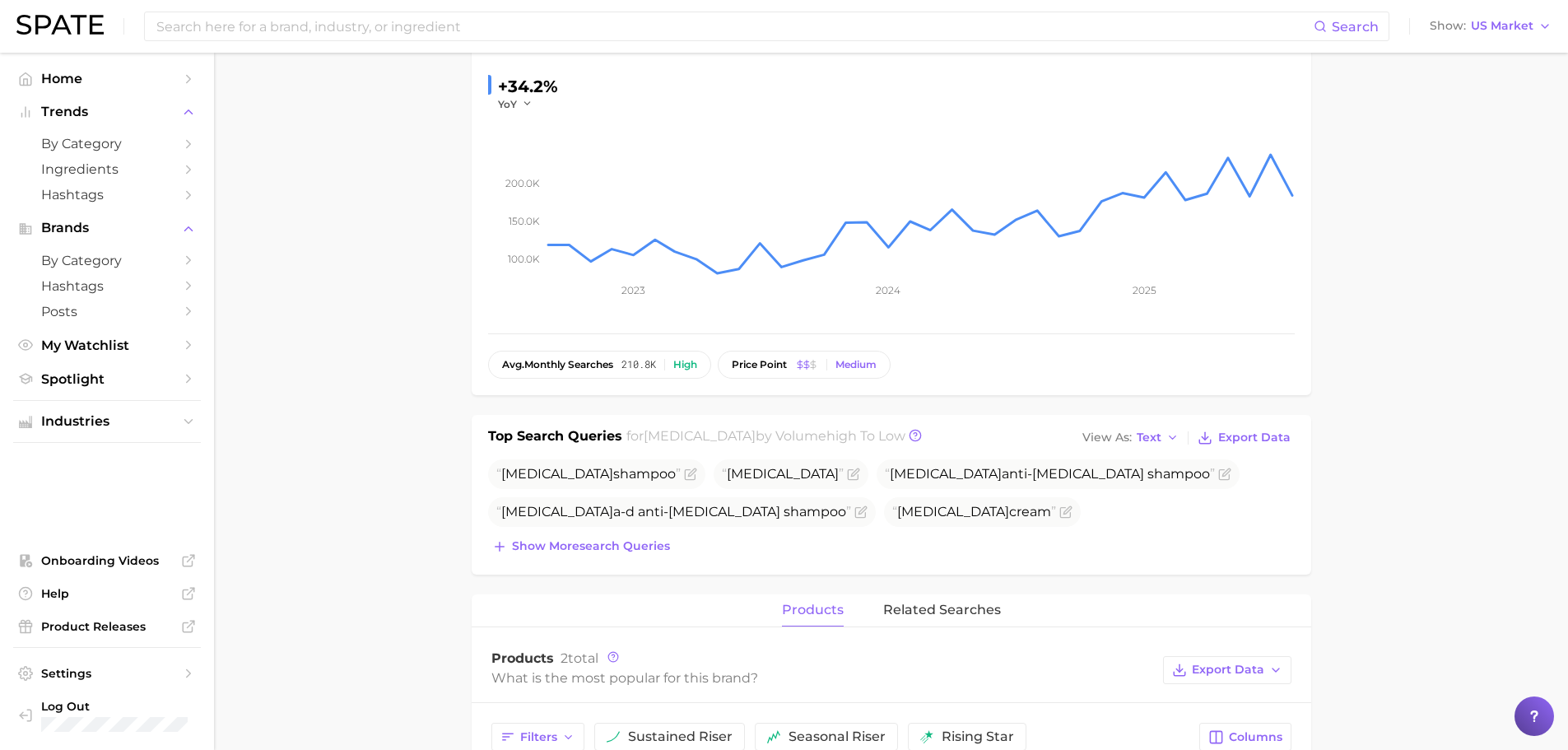
scroll to position [247, 0]
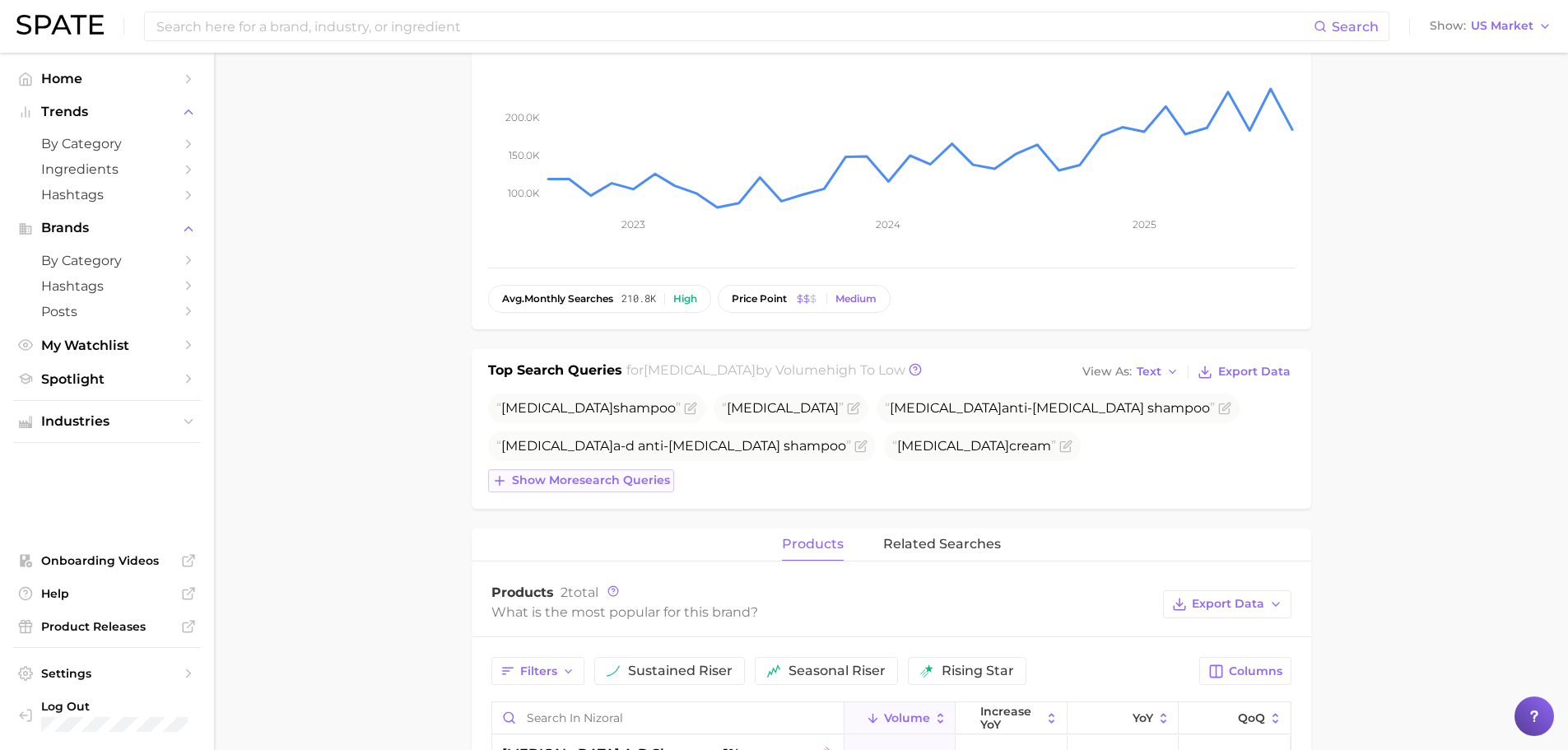
click at [543, 482] on span "Show more search queries" at bounding box center [591, 480] width 158 height 14
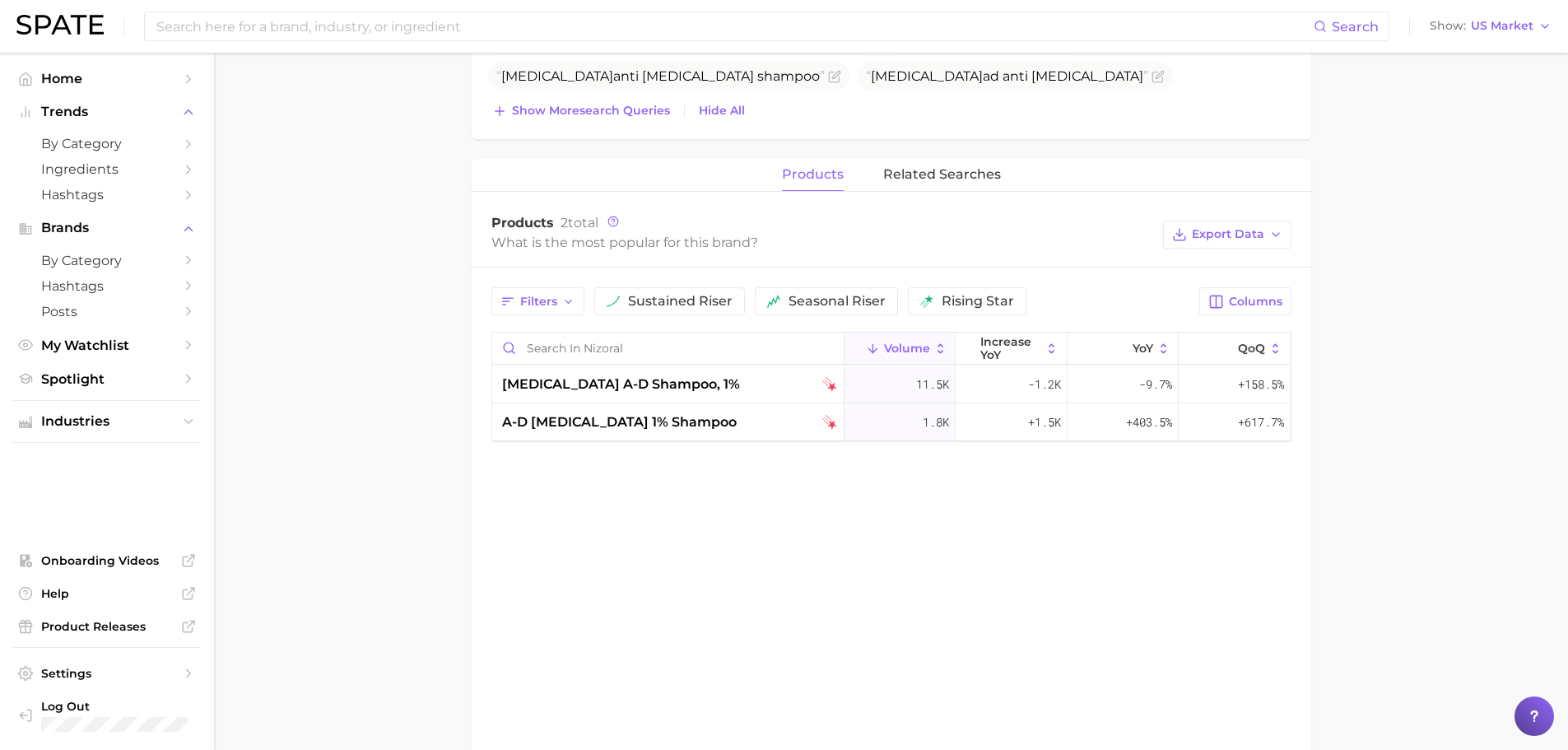
scroll to position [658, 0]
click at [973, 163] on span "related searches" at bounding box center [942, 171] width 117 height 15
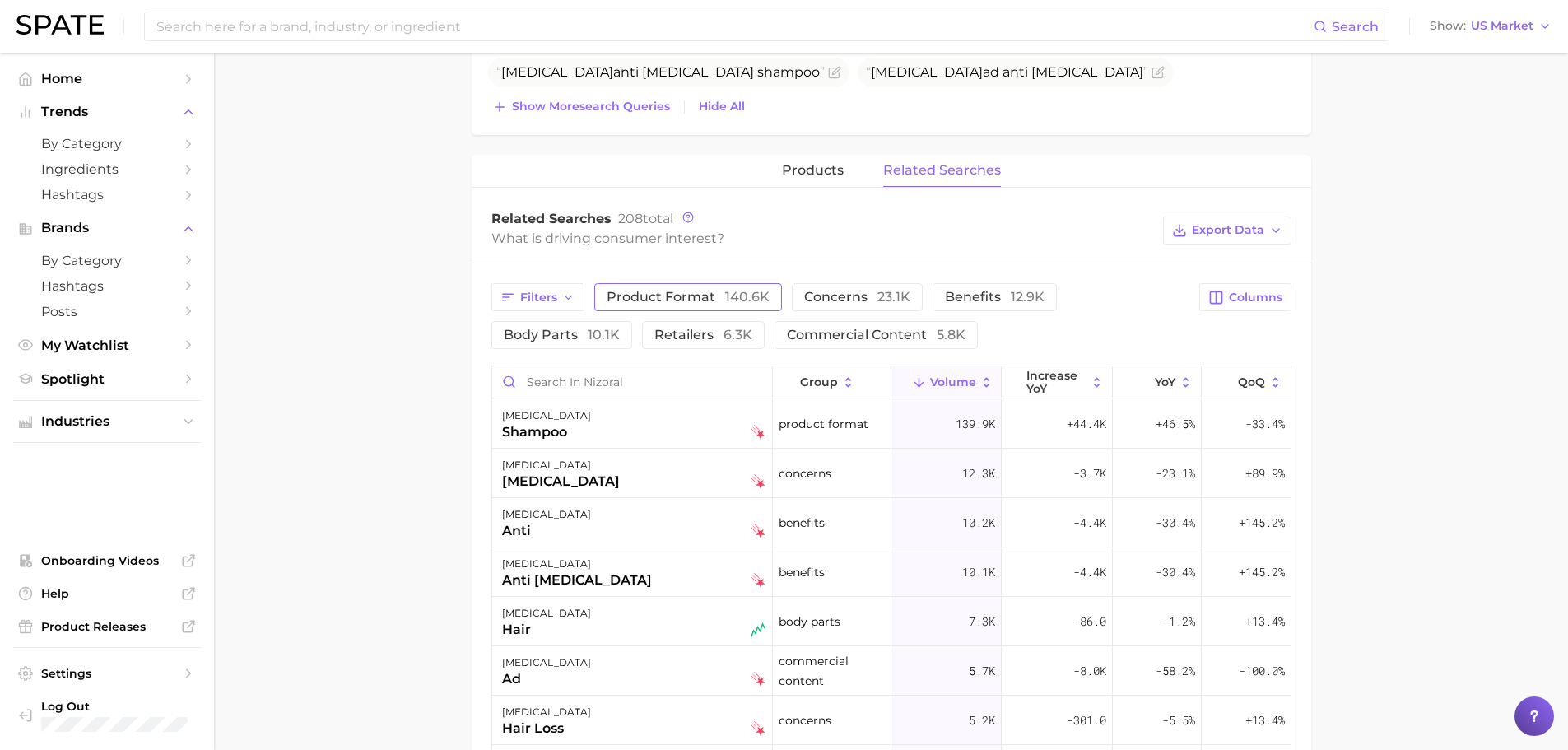
click at [741, 284] on button "product format 140.6k" at bounding box center [688, 297] width 188 height 28
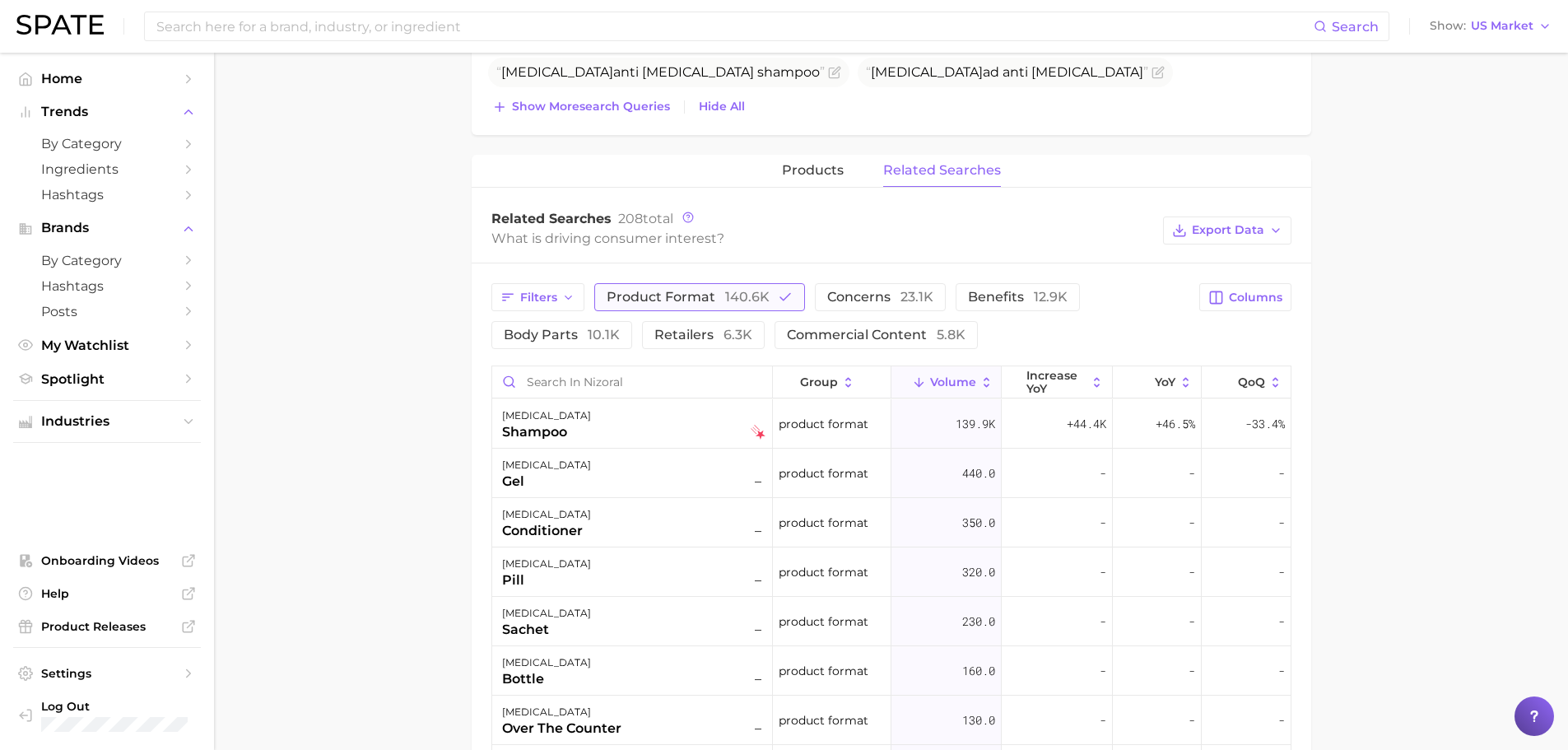
click at [741, 284] on button "product format 140.6k" at bounding box center [700, 297] width 211 height 28
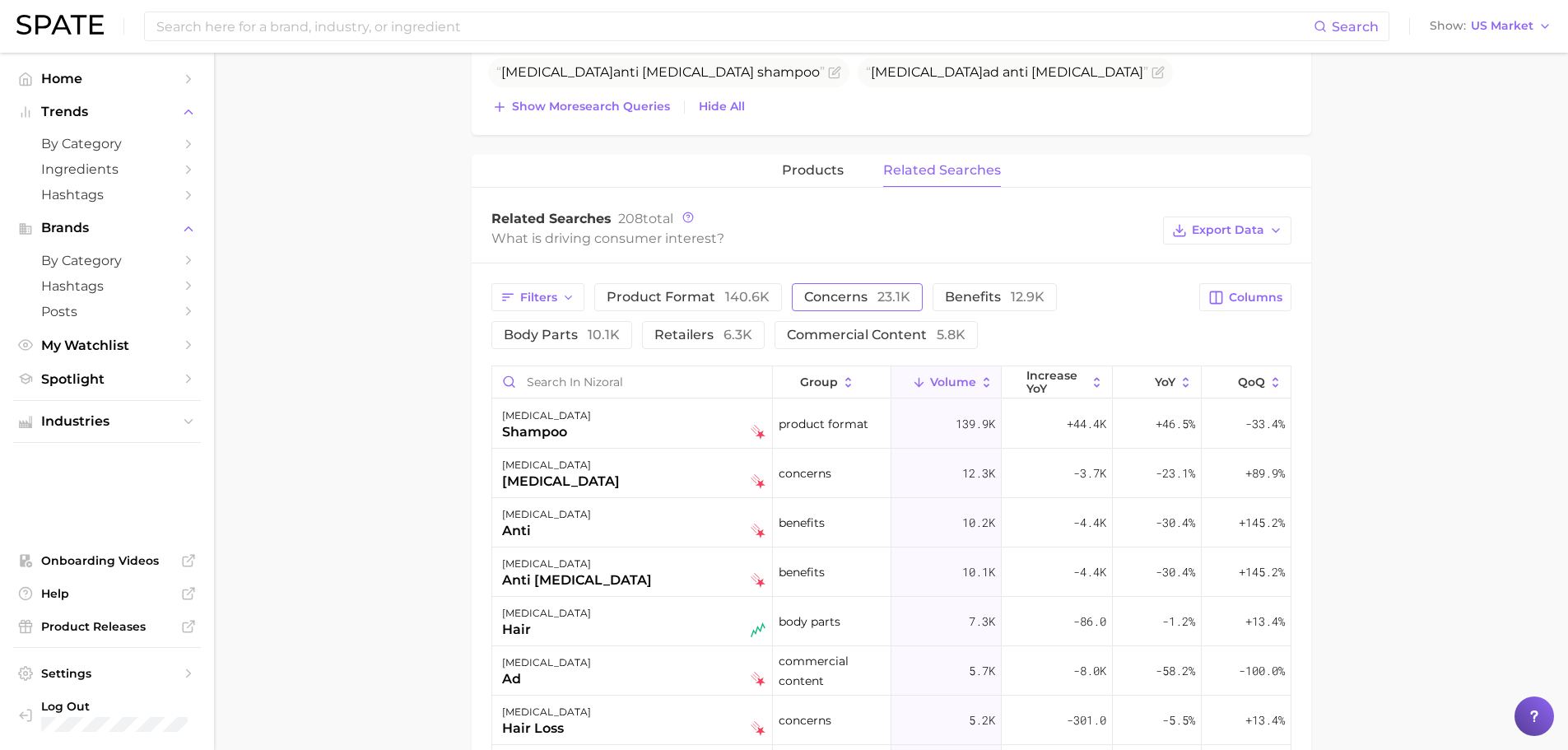
click at [849, 294] on span "concerns 23.1k" at bounding box center [857, 296] width 106 height 16
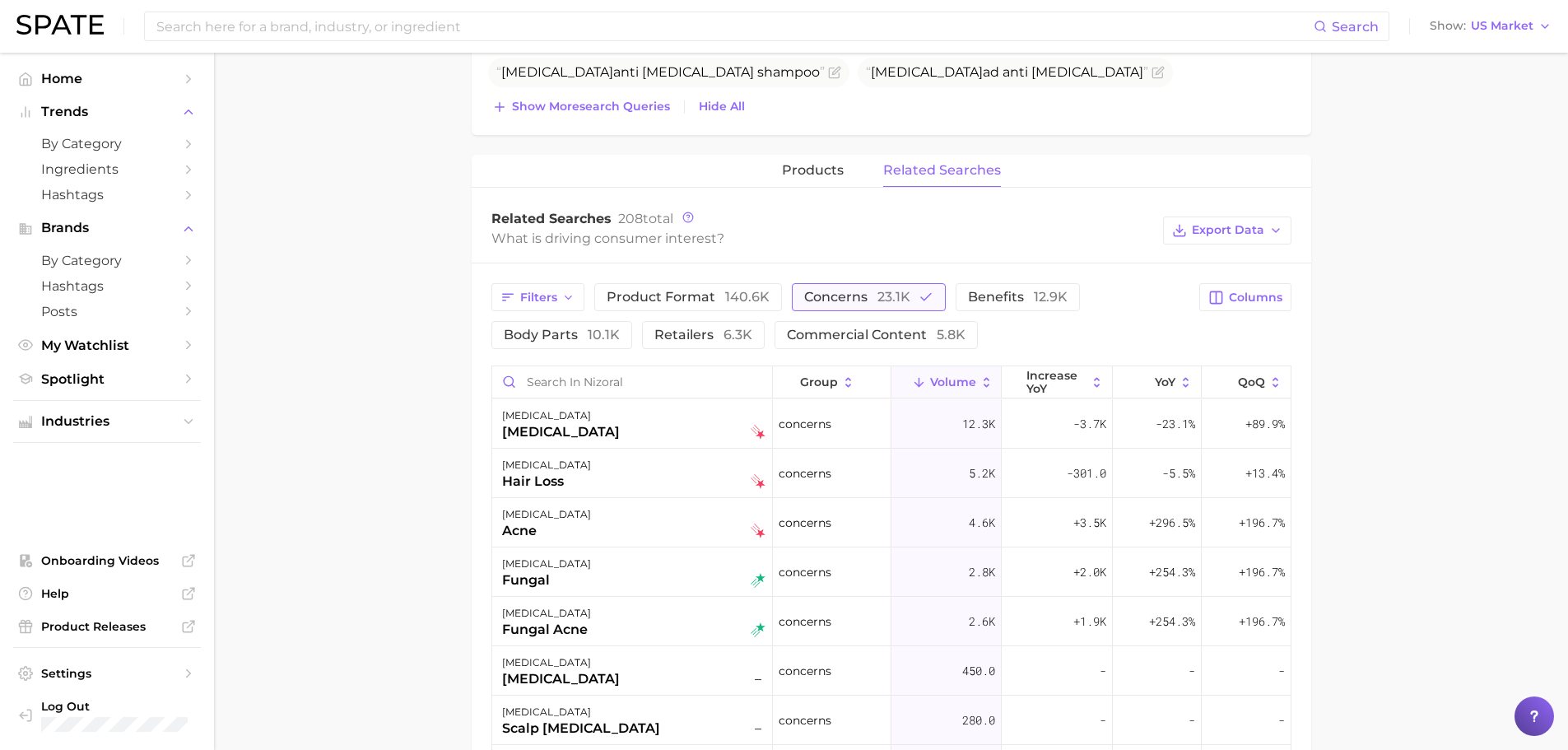
click at [849, 294] on span "concerns 23.1k" at bounding box center [857, 296] width 106 height 16
